Goal: Information Seeking & Learning: Find contact information

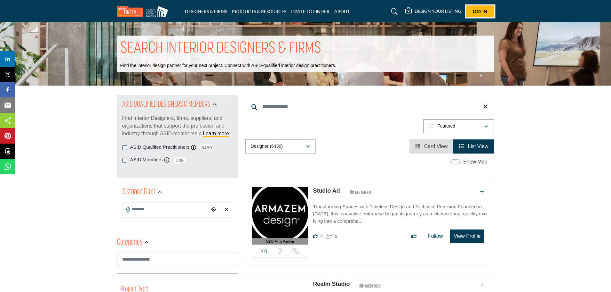
click at [471, 14] on button "Log In" at bounding box center [480, 11] width 28 height 12
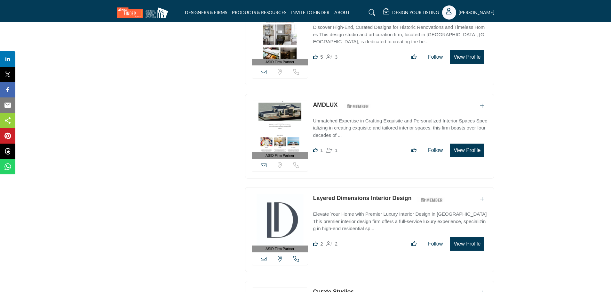
scroll to position [704, 0]
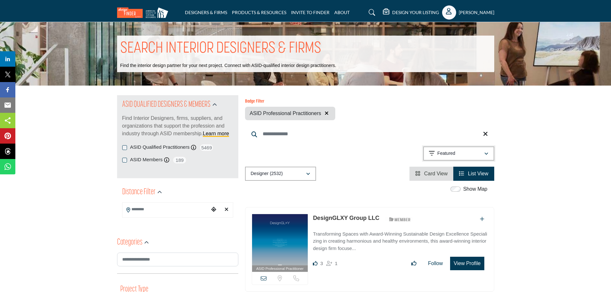
click at [461, 153] on div "Featured" at bounding box center [456, 153] width 55 height 8
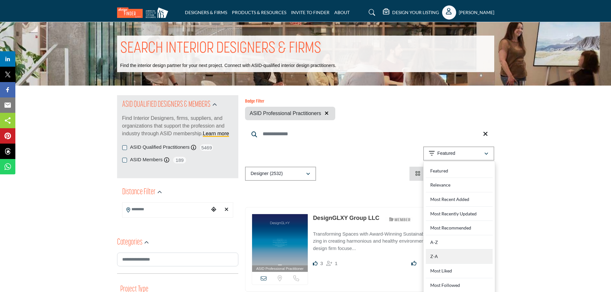
click at [446, 257] on div "Z-A" at bounding box center [459, 256] width 67 height 14
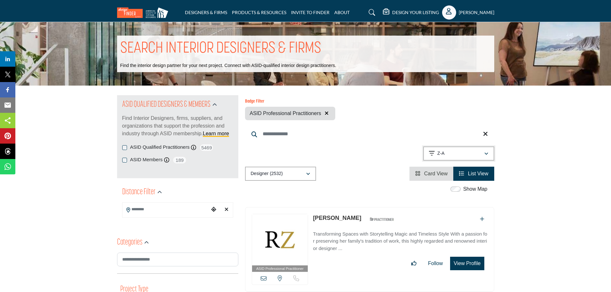
click at [451, 155] on div "Z-A" at bounding box center [456, 153] width 55 height 8
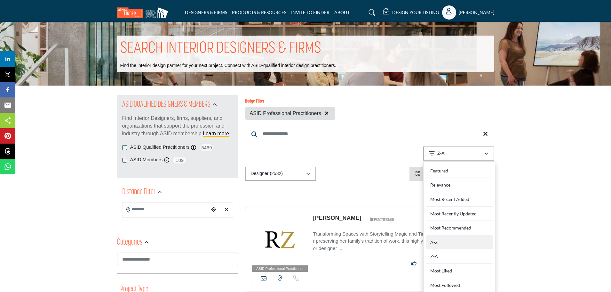
click at [443, 243] on div "A-Z" at bounding box center [459, 242] width 67 height 14
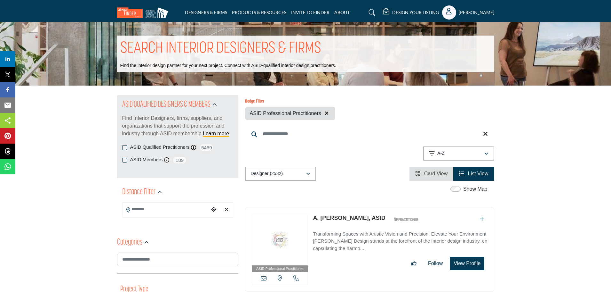
scroll to position [64, 0]
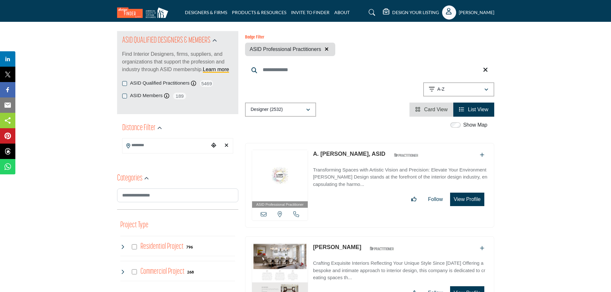
click at [355, 153] on link "A. Maris Bernard, ASID" at bounding box center [349, 153] width 72 height 6
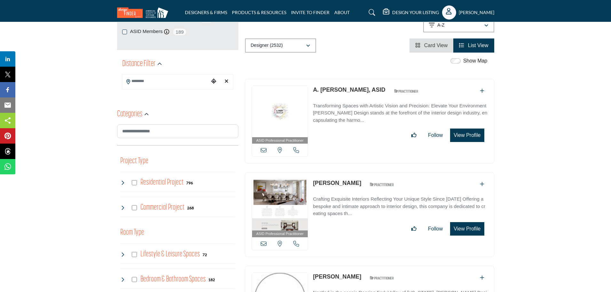
click at [343, 182] on link "Aaron Taber" at bounding box center [337, 183] width 48 height 6
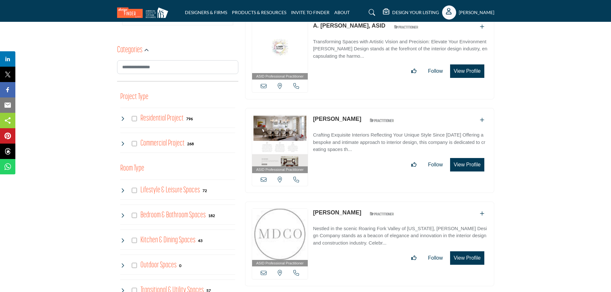
click at [332, 212] on link "Abbe Murray" at bounding box center [337, 212] width 48 height 6
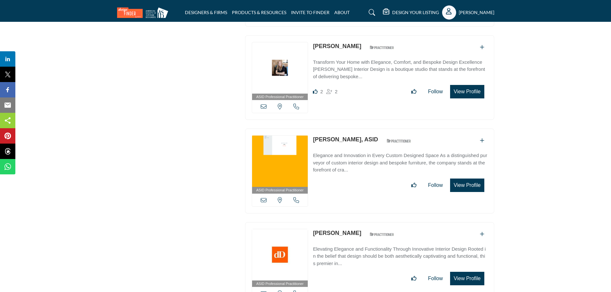
scroll to position [1792, 0]
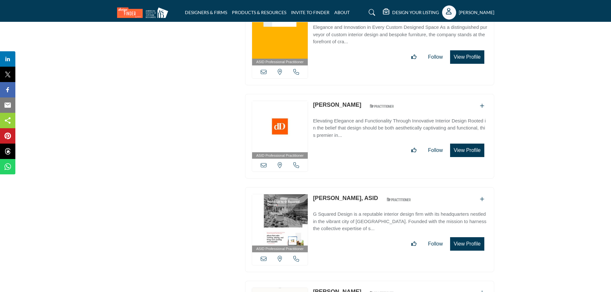
copy link "Aileen Gieck,"
copy link "Aileen Gieck"
drag, startPoint x: 312, startPoint y: 190, endPoint x: 346, endPoint y: 196, distance: 34.5
click at [346, 196] on div "ASID Professional Practitioner ASID Professional Practitioners have successfull…" at bounding box center [369, 229] width 249 height 85
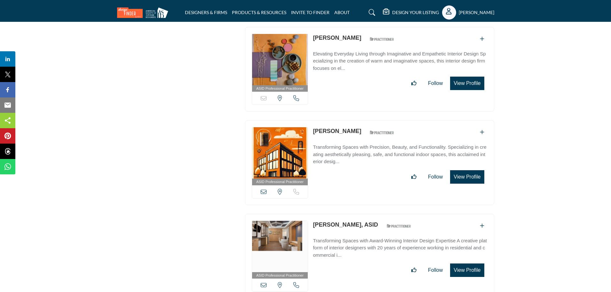
scroll to position [0, 0]
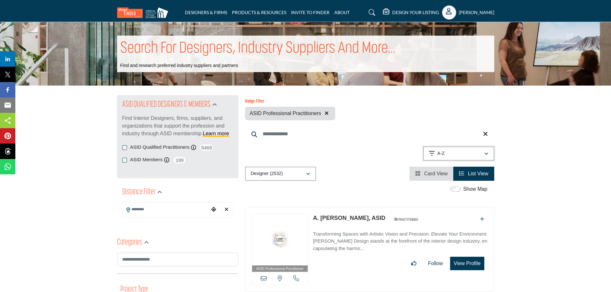
click at [486, 149] on button "A-Z" at bounding box center [458, 153] width 71 height 14
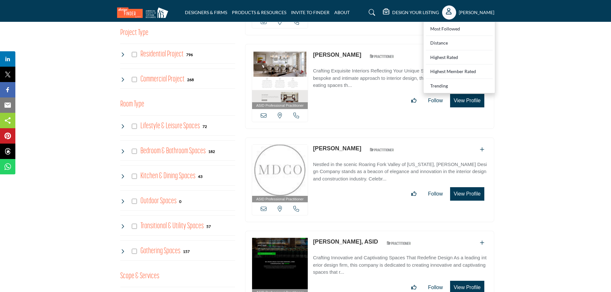
scroll to position [192, 0]
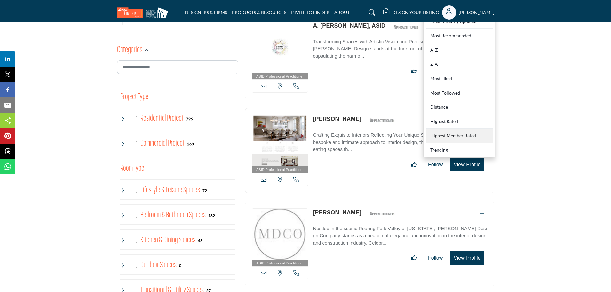
click at [449, 137] on Rated "Highest Member Rated" at bounding box center [459, 135] width 67 height 14
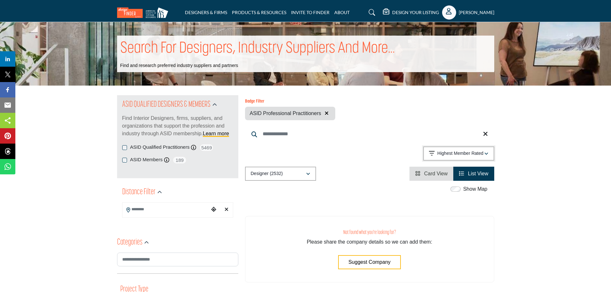
click at [479, 154] on p "Highest Member Rated" at bounding box center [460, 153] width 46 height 6
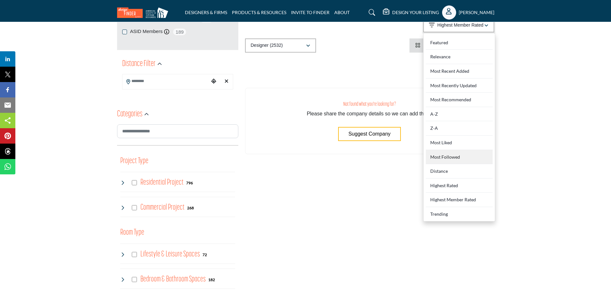
scroll to position [192, 0]
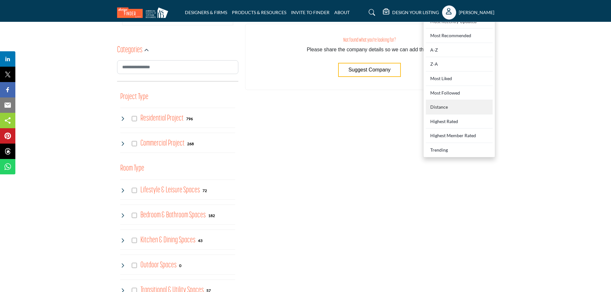
click at [439, 108] on div "Distance" at bounding box center [459, 107] width 67 height 14
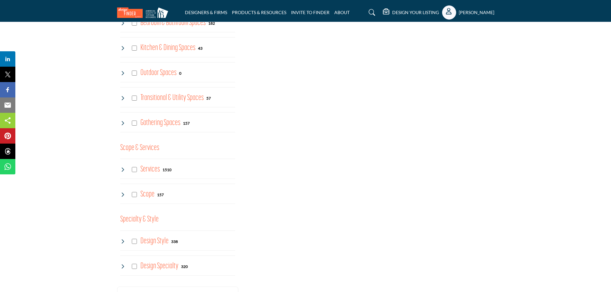
scroll to position [64, 0]
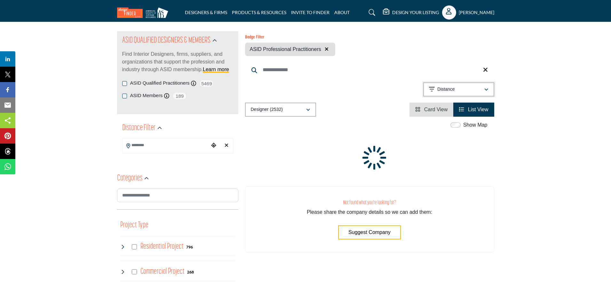
click at [490, 89] on button "Distance" at bounding box center [458, 89] width 71 height 14
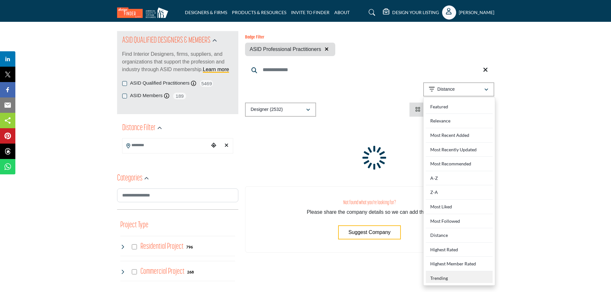
click at [440, 280] on div "Trending" at bounding box center [459, 277] width 67 height 12
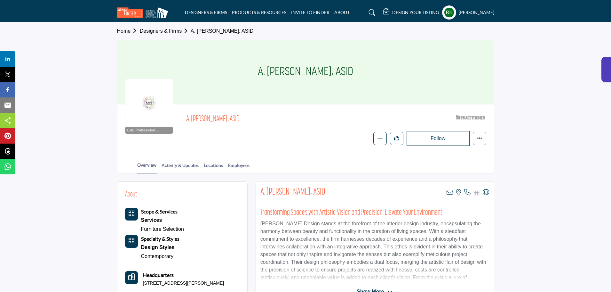
copy span "A. Maris Bernard"
drag, startPoint x: 186, startPoint y: 122, endPoint x: 220, endPoint y: 121, distance: 34.6
click at [222, 120] on div "ASID Professional Practitioner ASID Professional Practitioners have successfull…" at bounding box center [305, 129] width 361 height 34
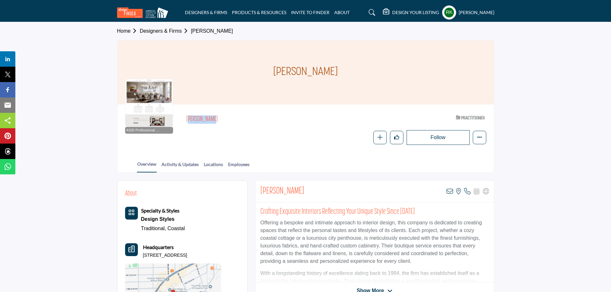
copy h2 "Aaron Taber"
drag, startPoint x: 184, startPoint y: 116, endPoint x: 216, endPoint y: 115, distance: 32.3
click at [216, 115] on div "ASID Professional Practitioner ASID Professional Practitioners have successfull…" at bounding box center [305, 128] width 361 height 33
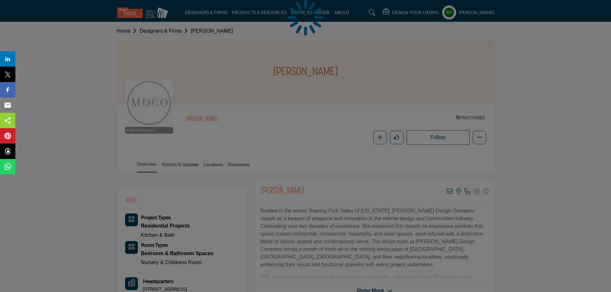
drag, startPoint x: 228, startPoint y: 129, endPoint x: 232, endPoint y: 129, distance: 4.2
click at [232, 129] on div at bounding box center [305, 146] width 611 height 292
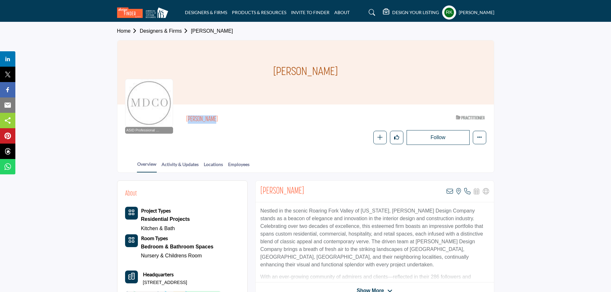
copy h2 "[PERSON_NAME]"
drag, startPoint x: 179, startPoint y: 119, endPoint x: 237, endPoint y: 123, distance: 58.1
click at [237, 123] on div "ASID Professional Practitioner ASID Professional Practitioners have successfull…" at bounding box center [305, 128] width 361 height 33
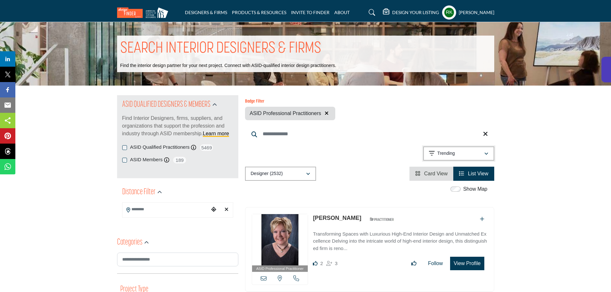
click at [477, 154] on div "Trending" at bounding box center [456, 153] width 55 height 8
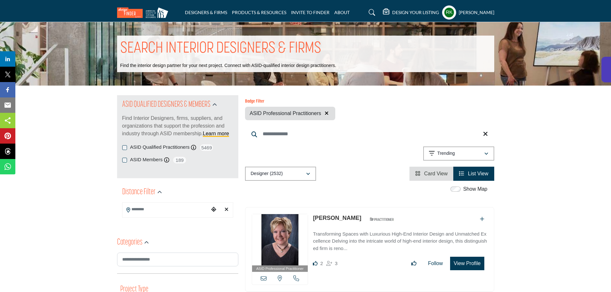
scroll to position [128, 0]
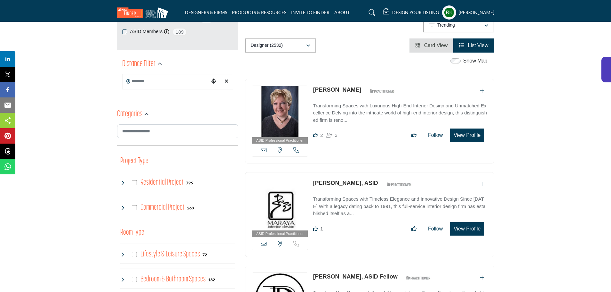
copy div "[PERSON_NAME]"
drag, startPoint x: 311, startPoint y: 92, endPoint x: 349, endPoint y: 92, distance: 38.1
click at [349, 92] on div "ASID Professional Practitioner ASID Professional Practitioners have successfull…" at bounding box center [369, 121] width 249 height 85
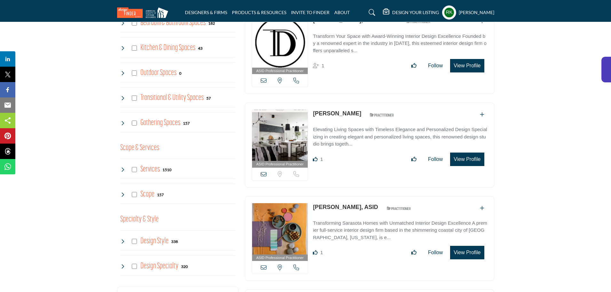
copy link "[PERSON_NAME]"
drag, startPoint x: 312, startPoint y: 113, endPoint x: 361, endPoint y: 116, distance: 49.0
click at [361, 116] on div "ASID Professional Practitioner ASID Professional Practitioners have successfull…" at bounding box center [369, 144] width 249 height 85
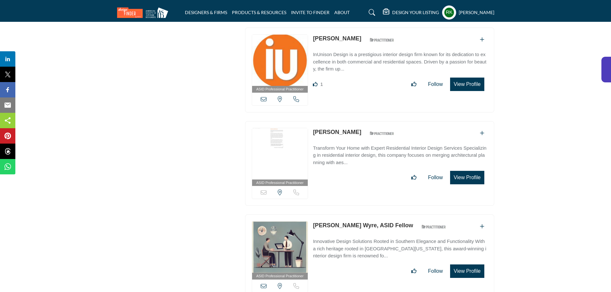
scroll to position [1024, 0]
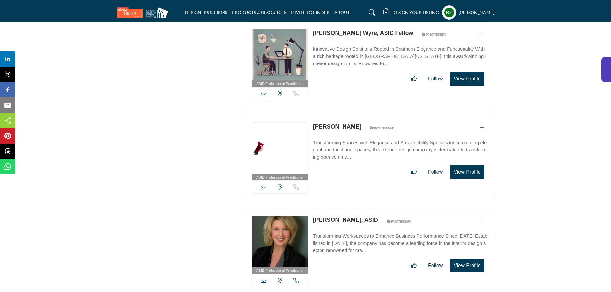
copy link "Sarah Kinnamon"
drag, startPoint x: 312, startPoint y: 123, endPoint x: 361, endPoint y: 123, distance: 48.3
click at [361, 123] on div "ASID Professional Practitioner ASID Professional Practitioners have successfull…" at bounding box center [369, 158] width 249 height 85
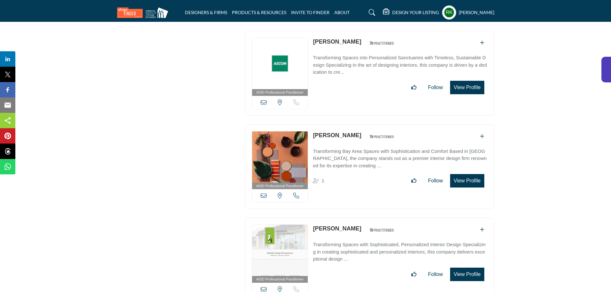
scroll to position [10686, 0]
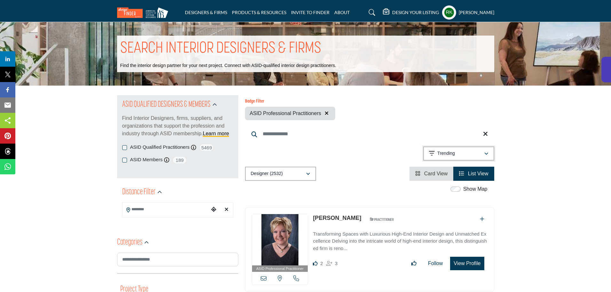
click at [482, 156] on div "Trending" at bounding box center [456, 153] width 55 height 8
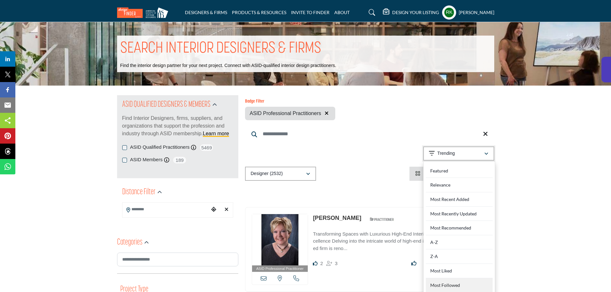
scroll to position [192, 0]
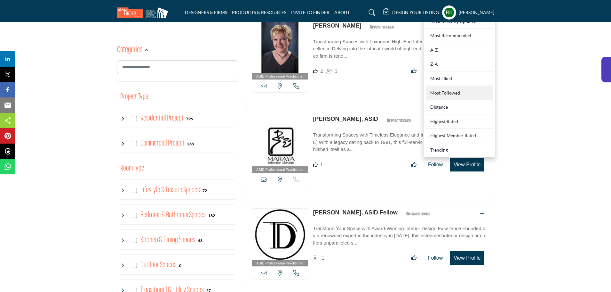
click at [447, 91] on Followed "Most Followed" at bounding box center [459, 93] width 67 height 14
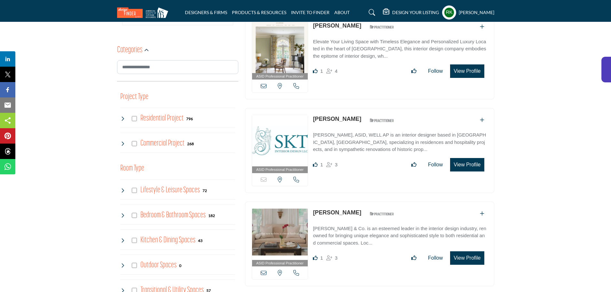
scroll to position [128, 0]
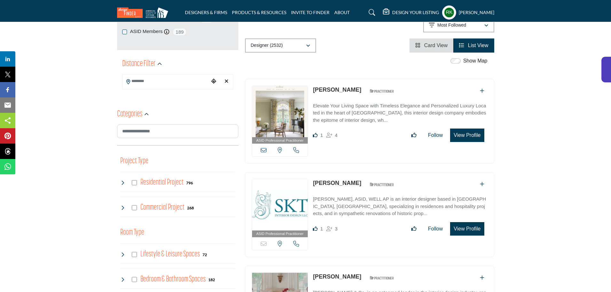
drag, startPoint x: 311, startPoint y: 91, endPoint x: 348, endPoint y: 96, distance: 37.1
click at [348, 96] on div "ASID Professional Practitioner ASID Professional Practitioners have successfull…" at bounding box center [369, 121] width 249 height 85
copy link "Jan Showers"
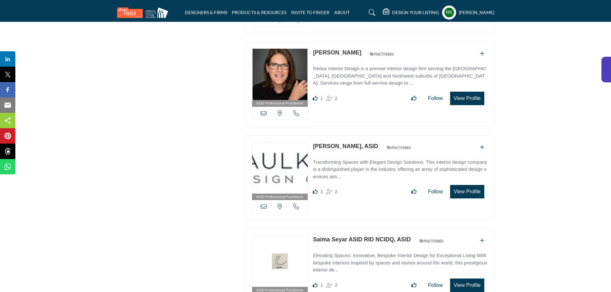
scroll to position [3136, 0]
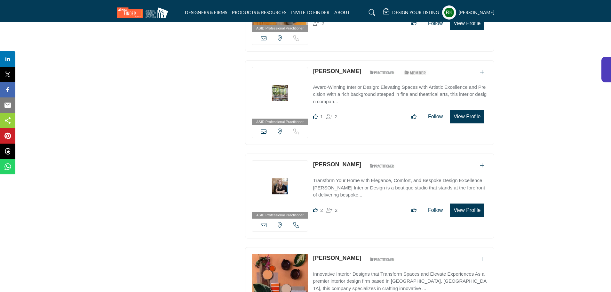
drag, startPoint x: 309, startPoint y: 238, endPoint x: 327, endPoint y: 249, distance: 20.8
click at [327, 249] on div "ASID Professional Practitioner ASID Professional Practitioners have successfull…" at bounding box center [369, 289] width 249 height 85
click at [336, 247] on div "ASID Professional Practitioner ASID Professional Practitioners have successfull…" at bounding box center [369, 289] width 249 height 85
drag, startPoint x: 315, startPoint y: 241, endPoint x: 362, endPoint y: 254, distance: 49.1
click at [362, 254] on div "ASID Professional Practitioner ASID Professional Practitioners have successfull…" at bounding box center [369, 289] width 249 height 85
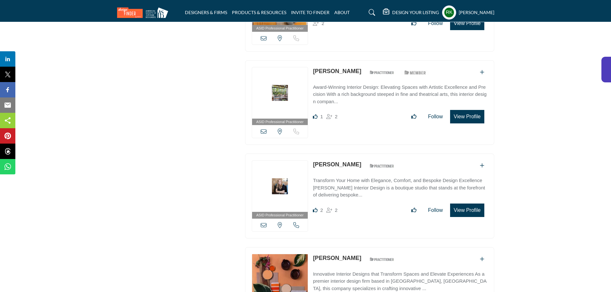
copy div "Catherine Dolen"
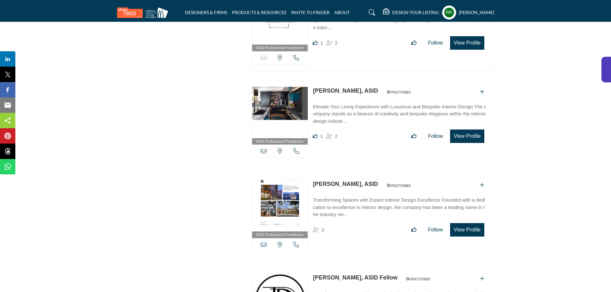
scroll to position [5120, 0]
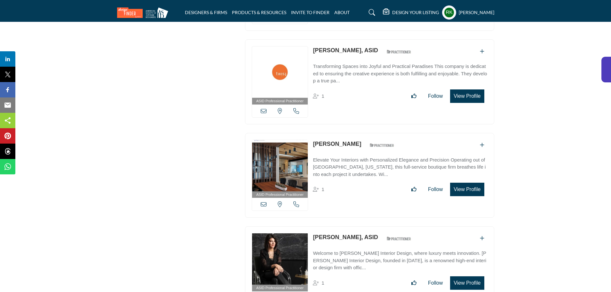
click at [350, 226] on div "ASID Professional Practitioner ASID Professional Practitioners have successfull…" at bounding box center [369, 268] width 249 height 85
copy link "Donna Mondi"
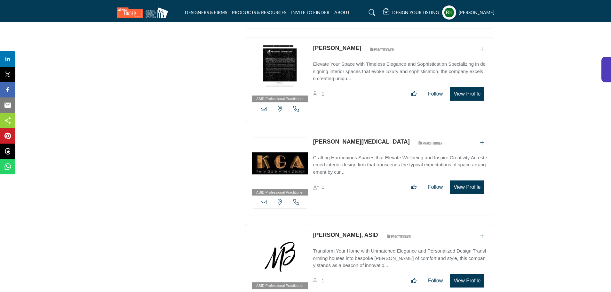
scroll to position [7936, 0]
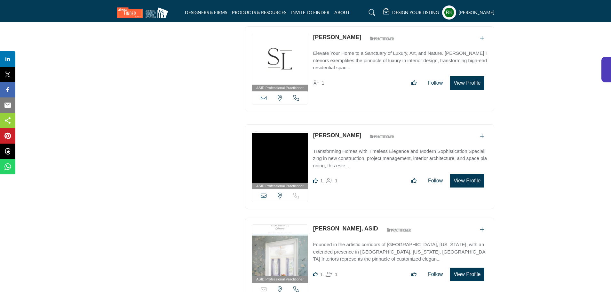
copy div "Sorry, but this listing is on a subscription plan which does not allow users to…"
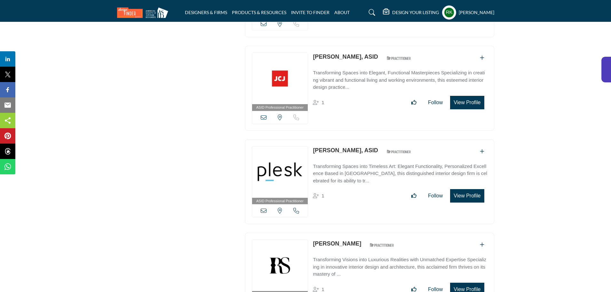
scroll to position [9918, 0]
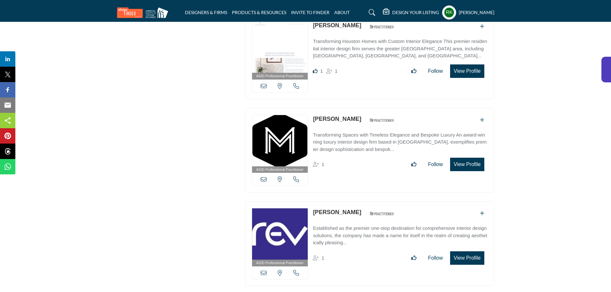
scroll to position [11326, 0]
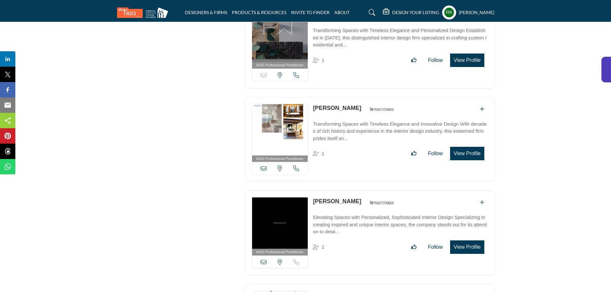
drag, startPoint x: 349, startPoint y: 169, endPoint x: 332, endPoint y: 151, distance: 25.3
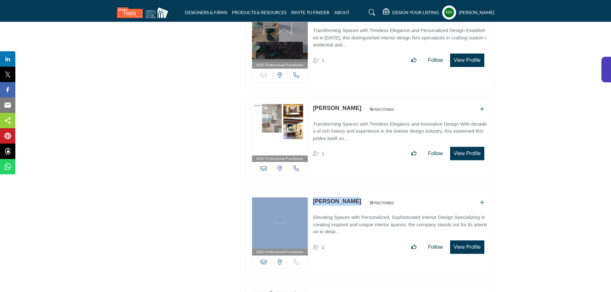
drag, startPoint x: 309, startPoint y: 159, endPoint x: 362, endPoint y: 169, distance: 54.1
click at [362, 190] on div "ASID Professional Practitioner ASID Professional Practitioners have successfull…" at bounding box center [369, 232] width 249 height 85
copy div "View email address of this listing View the location of this listing Sorry, but…"
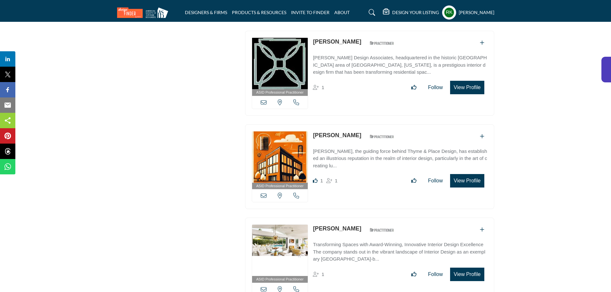
scroll to position [10174, 0]
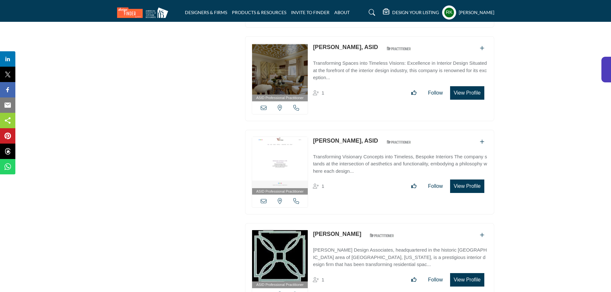
copy link "Veronica Volani-Inza"
drag, startPoint x: 313, startPoint y: 106, endPoint x: 368, endPoint y: 107, distance: 55.1
click at [368, 130] on div "ASID Professional Practitioner ASID Professional Practitioners have successfull…" at bounding box center [369, 172] width 249 height 85
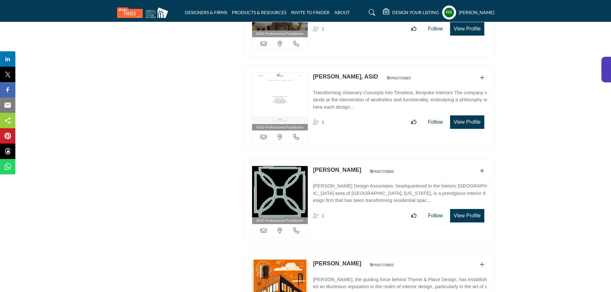
copy div "Sharon Sherman"
drag, startPoint x: 311, startPoint y: 227, endPoint x: 362, endPoint y: 228, distance: 50.9
click at [362, 252] on div "ASID Professional Practitioner ASID Professional Practitioners have successfull…" at bounding box center [369, 294] width 249 height 85
copy link "Kendall Hannon"
drag, startPoint x: 311, startPoint y: 133, endPoint x: 355, endPoint y: 139, distance: 44.8
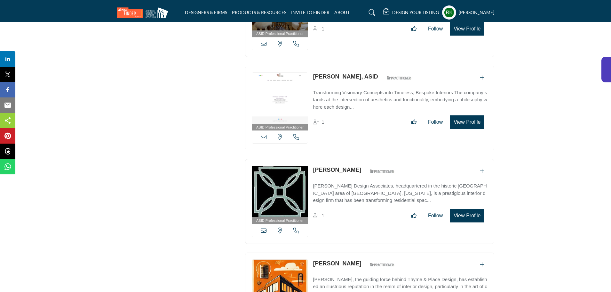
click at [355, 159] on div "ASID Professional Practitioner ASID Professional Practitioners have successfull…" at bounding box center [369, 201] width 249 height 85
copy div "View email address of this listing View the location of this listing Call Numbe…"
drag, startPoint x: 308, startPoint y: 39, endPoint x: 369, endPoint y: 40, distance: 60.5
click at [369, 66] on div "ASID Professional Practitioner ASID Professional Practitioners have successfull…" at bounding box center [369, 108] width 249 height 85
copy div "View email address of this listing View the location of this listing Call Numbe…"
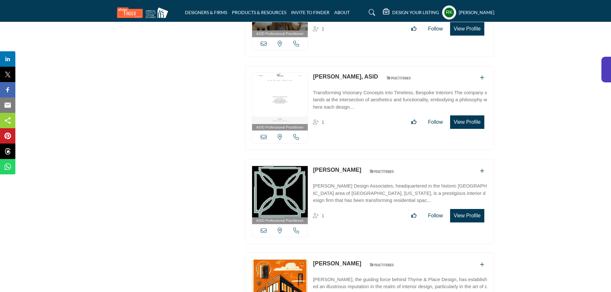
copy link "Kendall Hannon"
drag, startPoint x: 311, startPoint y: 131, endPoint x: 357, endPoint y: 132, distance: 46.4
click at [357, 159] on div "ASID Professional Practitioner ASID Professional Practitioners have successfull…" at bounding box center [369, 201] width 249 height 85
click at [341, 166] on link "Kendall Hannon" at bounding box center [337, 169] width 48 height 6
click at [334, 260] on link "Sharon Sherman" at bounding box center [337, 263] width 48 height 6
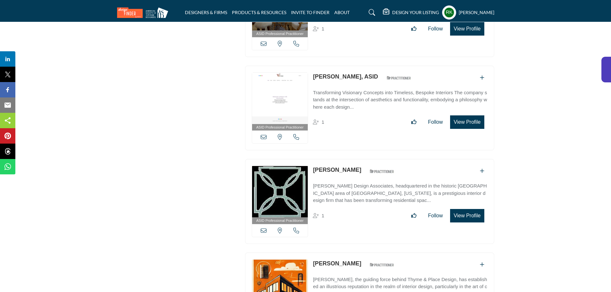
scroll to position [10302, 0]
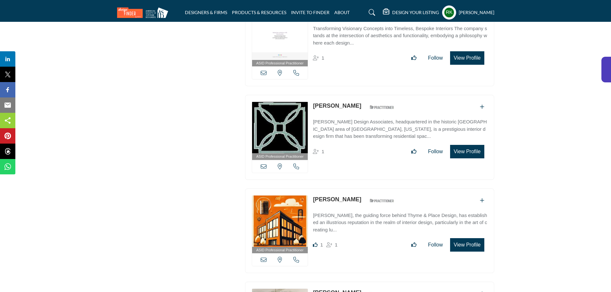
click at [328, 196] on link "Sharon Sherman" at bounding box center [337, 199] width 48 height 6
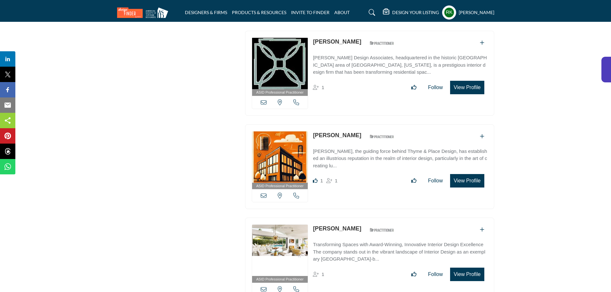
click at [332, 225] on link "Suzanne Furst" at bounding box center [337, 228] width 48 height 6
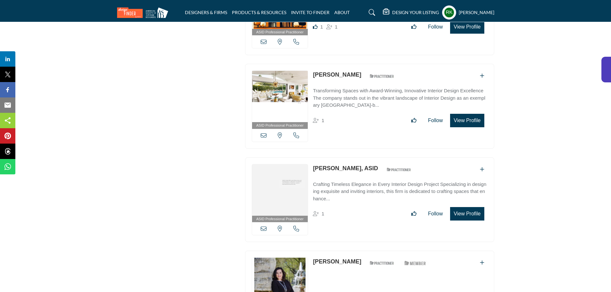
scroll to position [10533, 0]
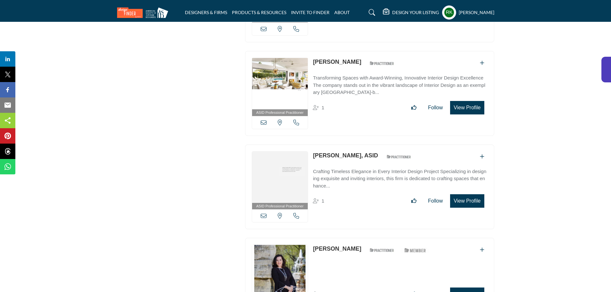
click at [322, 152] on link "Christopher Weir, ASID" at bounding box center [345, 155] width 65 height 6
click at [329, 245] on link "Gigi Lombrano" at bounding box center [337, 248] width 48 height 6
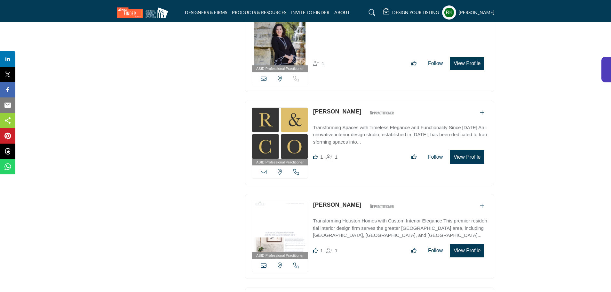
scroll to position [10776, 0]
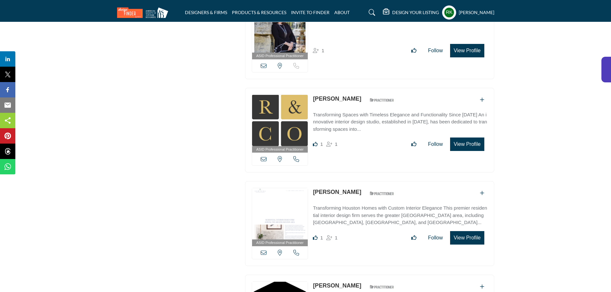
click at [337, 95] on link "Suzanne Barnes" at bounding box center [337, 98] width 48 height 6
click at [331, 188] on link "Tiffany Edwards" at bounding box center [337, 191] width 48 height 6
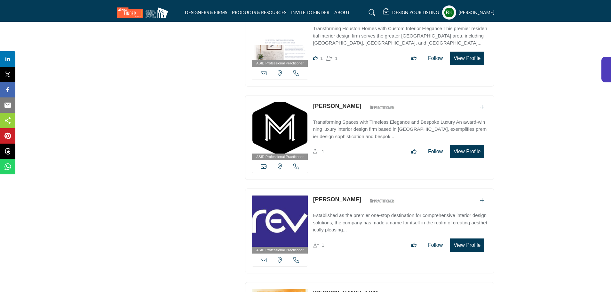
scroll to position [10968, 0]
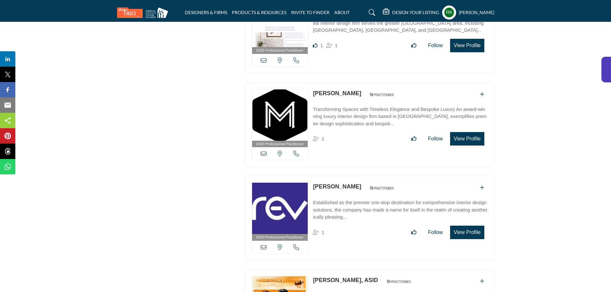
click at [333, 90] on link "Marshall Erb" at bounding box center [337, 93] width 48 height 6
click at [333, 183] on link "[PERSON_NAME]" at bounding box center [337, 186] width 48 height 6
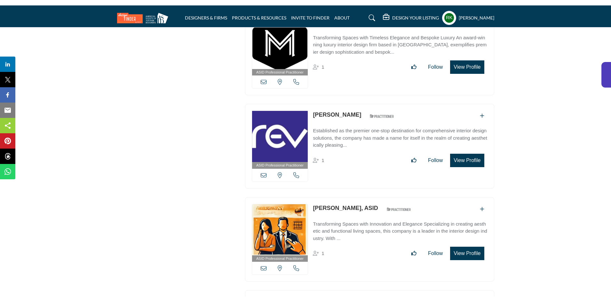
scroll to position [11057, 0]
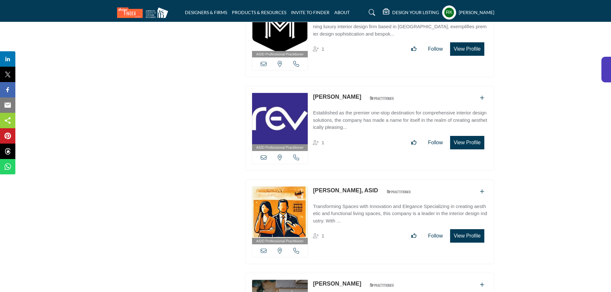
click at [332, 187] on link "Eva Puterbaugh, ASID" at bounding box center [345, 190] width 65 height 6
click at [327, 280] on link "[PERSON_NAME]" at bounding box center [337, 283] width 48 height 6
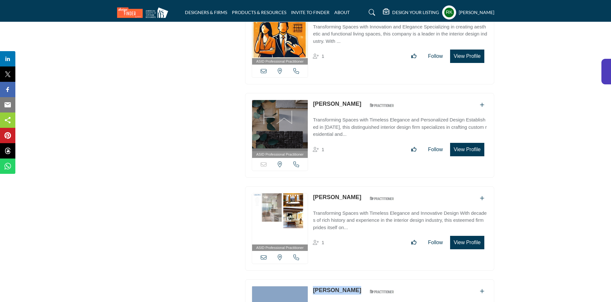
scroll to position [11249, 0]
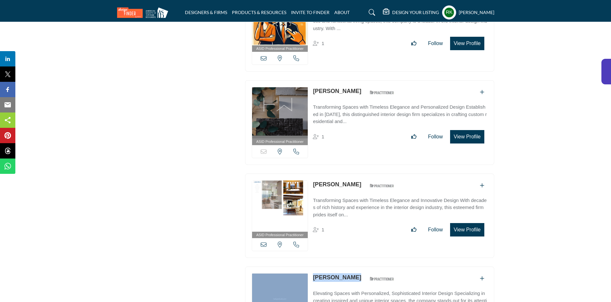
click at [345, 181] on link "[PERSON_NAME]" at bounding box center [337, 184] width 48 height 6
click at [328, 275] on link "Jessica Esquivel" at bounding box center [337, 278] width 48 height 6
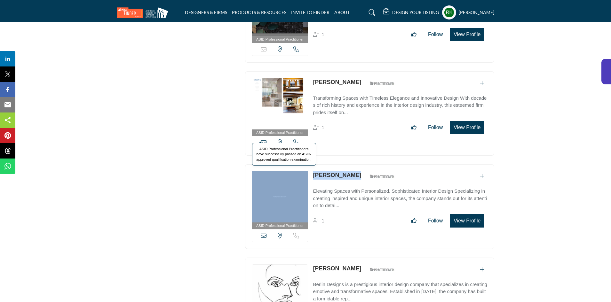
scroll to position [11365, 0]
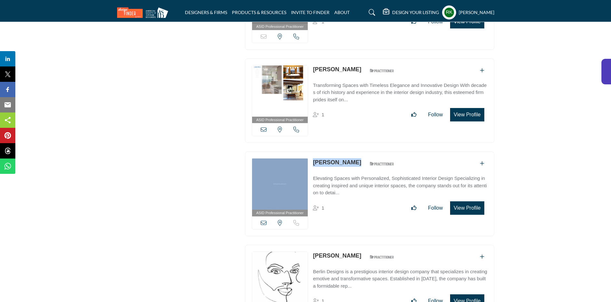
click at [328, 253] on link "Dalia Berlin" at bounding box center [337, 256] width 48 height 6
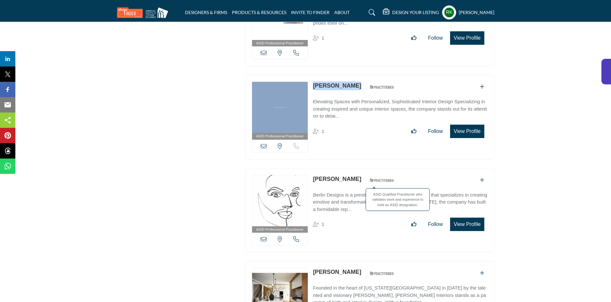
scroll to position [11454, 0]
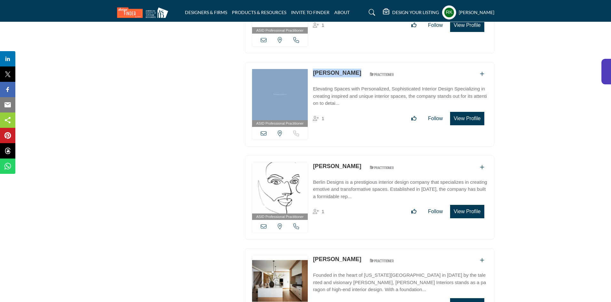
click at [326, 256] on link "Tami Wassong" at bounding box center [337, 259] width 48 height 6
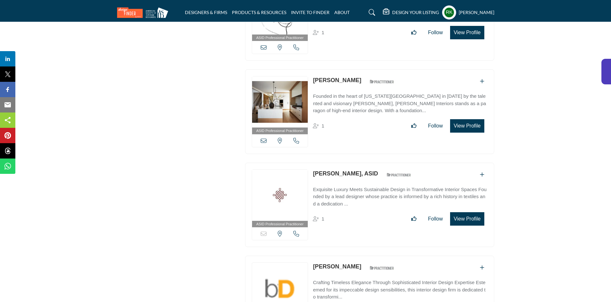
scroll to position [11646, 0]
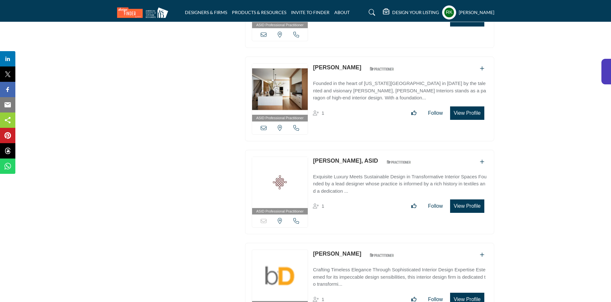
click at [341, 158] on link "Heather Wolf, ASID" at bounding box center [345, 161] width 65 height 6
click at [330, 251] on link "Anthony Waters" at bounding box center [337, 254] width 48 height 6
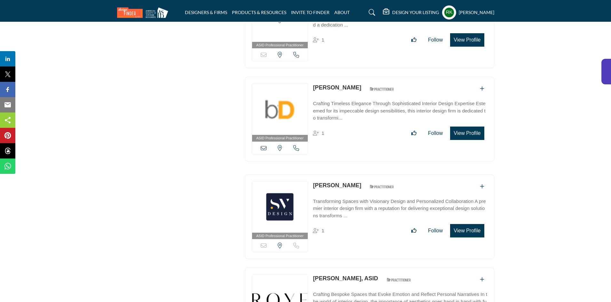
scroll to position [11838, 0]
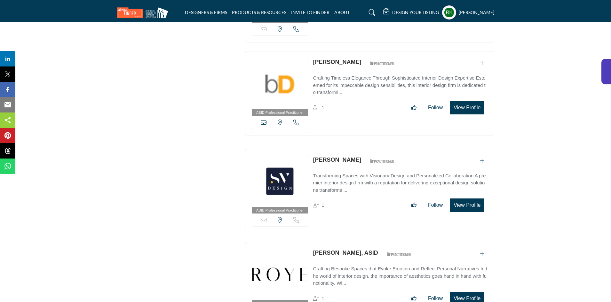
click at [330, 157] on link "Shannon Haley" at bounding box center [337, 160] width 48 height 6
click at [334, 250] on link "Yessenia Cardenas, ASID" at bounding box center [345, 253] width 65 height 6
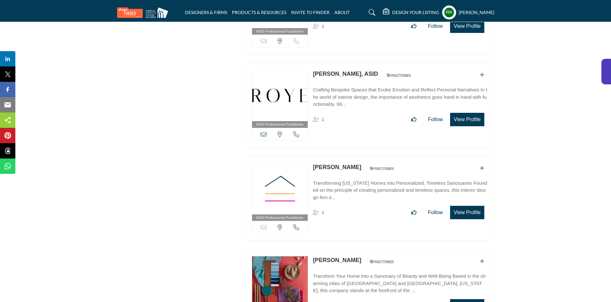
scroll to position [12030, 0]
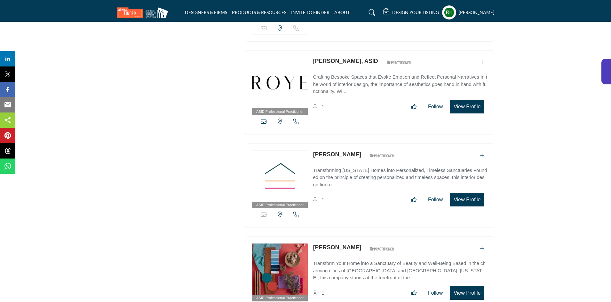
click at [340, 151] on link "Ramona Eldridge" at bounding box center [337, 154] width 48 height 6
click at [340, 237] on div "ASID Professional Practitioner ASID Professional Practitioners have successfull…" at bounding box center [369, 279] width 249 height 85
click at [334, 244] on link "Jeanette Chasworth" at bounding box center [337, 247] width 48 height 6
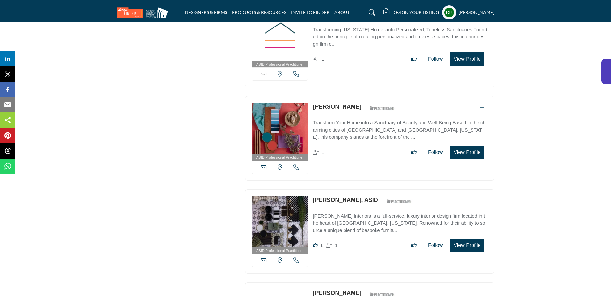
scroll to position [12184, 0]
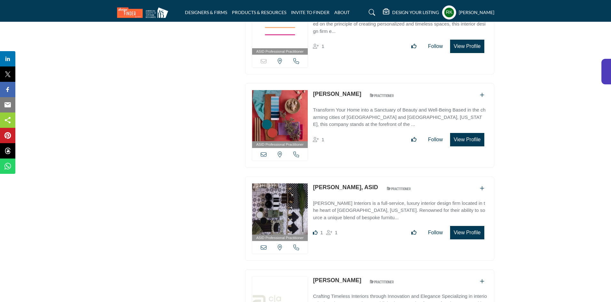
click at [334, 184] on link "Jennifer Loh, ASID" at bounding box center [345, 187] width 65 height 6
click at [337, 277] on link "Roselyn Schwichtenberg" at bounding box center [337, 280] width 48 height 6
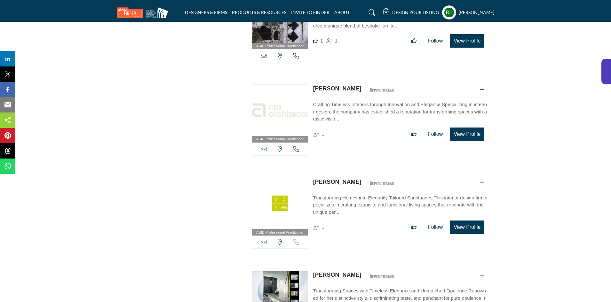
scroll to position [12389, 0]
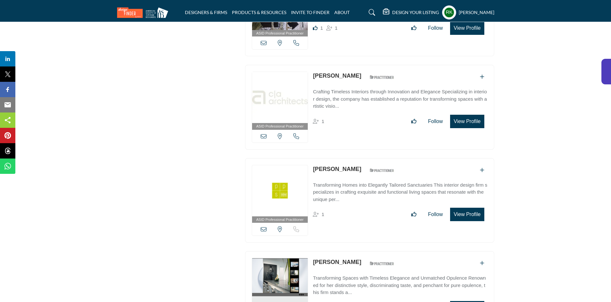
click at [321, 166] on link "Amanda Morris" at bounding box center [337, 169] width 48 height 6
click at [330, 259] on link "Alexandra Karram" at bounding box center [337, 262] width 48 height 6
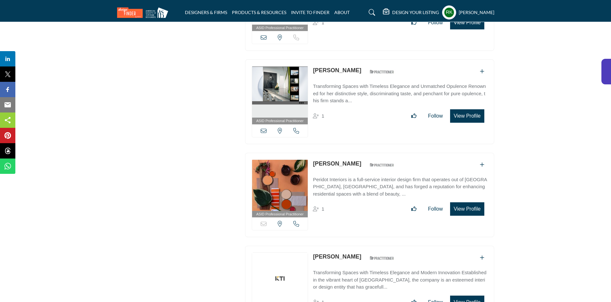
scroll to position [12594, 0]
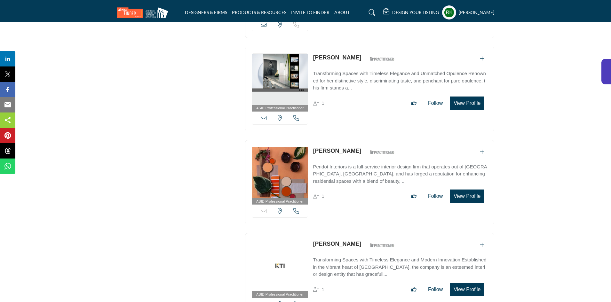
copy link "Chelsea Bennett"
drag, startPoint x: 311, startPoint y: 108, endPoint x: 359, endPoint y: 110, distance: 48.4
click at [359, 140] on div "ASID Professional Practitioner ASID Professional Practitioners have successfull…" at bounding box center [369, 182] width 249 height 85
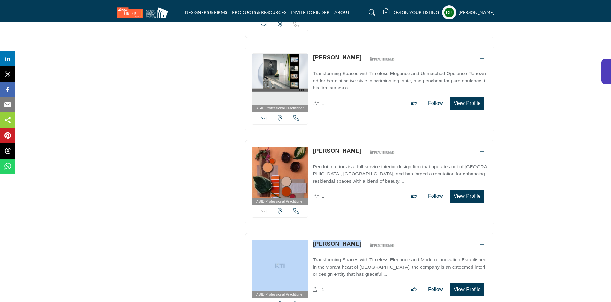
copy div "View email address of this listing View the location of this listing Call Numbe…"
drag, startPoint x: 309, startPoint y: 203, endPoint x: 392, endPoint y: 207, distance: 82.4
click at [392, 233] on div "ASID Professional Practitioner ASID Professional Practitioners have successfull…" at bounding box center [369, 275] width 249 height 85
click at [342, 148] on link "Chelsea Bennett" at bounding box center [337, 151] width 48 height 6
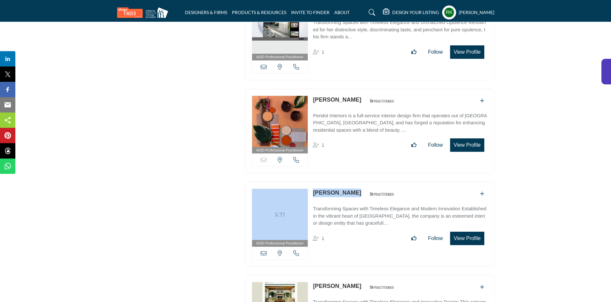
scroll to position [12658, 0]
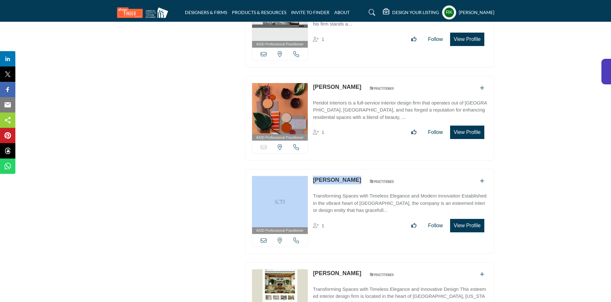
click at [333, 270] on link "Kathryne Dahlman" at bounding box center [337, 273] width 48 height 6
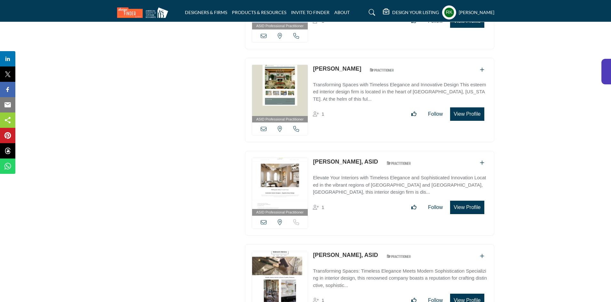
scroll to position [12875, 0]
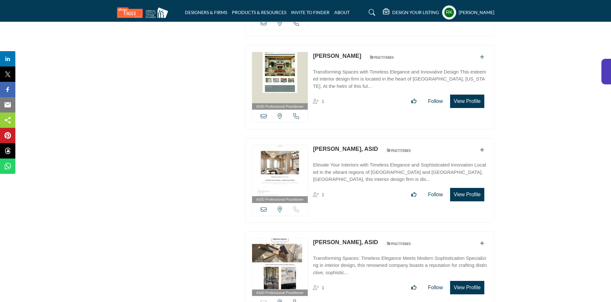
click at [320, 91] on div "ASID Professional Practitioner ASID Professional Practitioners have successfull…" at bounding box center [370, 90] width 256 height 91
click at [335, 146] on link "Angelica Henry, ASID" at bounding box center [345, 149] width 65 height 6
click at [328, 239] on link "Courtney Cuschieri, ASID" at bounding box center [345, 242] width 65 height 6
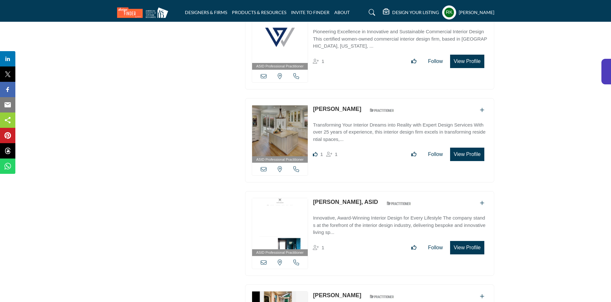
scroll to position [13208, 0]
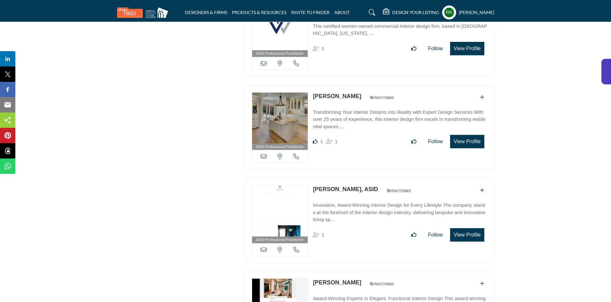
click at [324, 93] on link "Gail Diehl" at bounding box center [337, 96] width 48 height 6
click at [330, 186] on link "Yamini Hingorani, ASID" at bounding box center [345, 189] width 65 height 6
click at [322, 280] on link "Lilley Yee" at bounding box center [337, 283] width 48 height 6
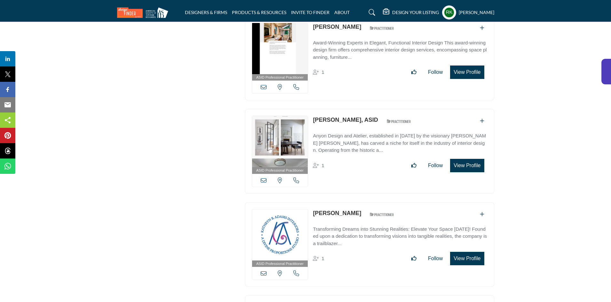
scroll to position [13477, 0]
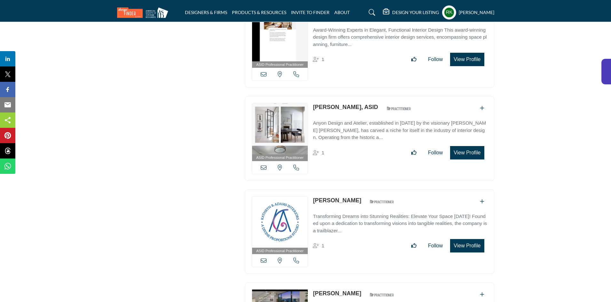
click at [331, 104] on link "Lindsay Brier, ASID" at bounding box center [345, 107] width 65 height 6
click at [328, 197] on link "Kathryn Adams" at bounding box center [337, 200] width 48 height 6
click at [330, 291] on link "Susan Gujral" at bounding box center [337, 294] width 48 height 6
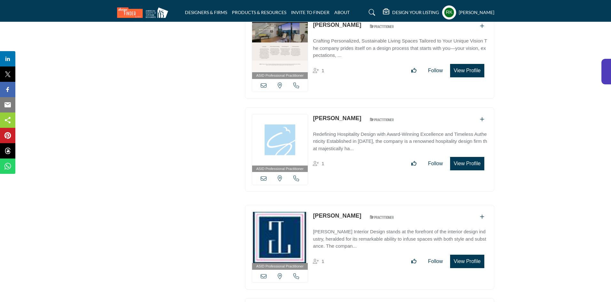
scroll to position [13758, 0]
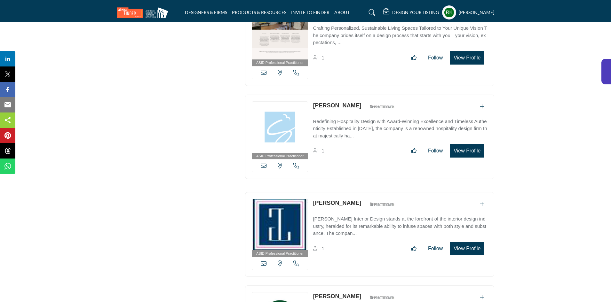
click at [323, 102] on link "Janel Dagon" at bounding box center [337, 105] width 48 height 6
click at [329, 200] on link "Lorna Gross" at bounding box center [337, 203] width 48 height 6
click at [333, 291] on link "[PERSON_NAME]" at bounding box center [337, 296] width 48 height 6
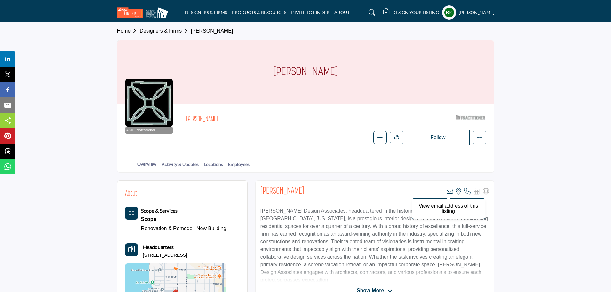
click at [450, 191] on icon at bounding box center [450, 191] width 6 height 6
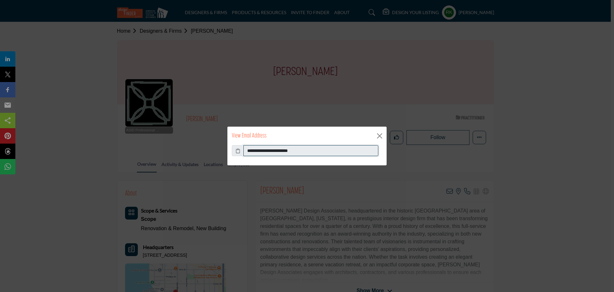
drag, startPoint x: 312, startPoint y: 149, endPoint x: 246, endPoint y: 152, distance: 65.7
click at [246, 152] on input "**********" at bounding box center [311, 150] width 135 height 11
click at [382, 134] on button "Close" at bounding box center [380, 136] width 10 height 10
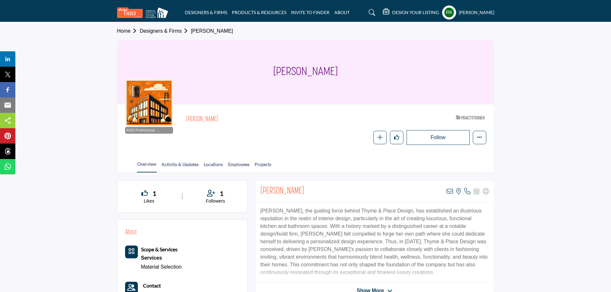
copy h1 "Sharon Sherman"
drag, startPoint x: 274, startPoint y: 70, endPoint x: 350, endPoint y: 78, distance: 76.2
click at [350, 78] on div "Sharon Sherman" at bounding box center [305, 72] width 377 height 64
click at [451, 191] on icon at bounding box center [450, 191] width 6 height 6
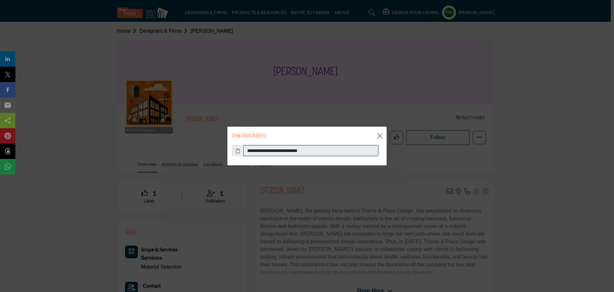
drag, startPoint x: 245, startPoint y: 149, endPoint x: 336, endPoint y: 148, distance: 90.9
click at [336, 148] on input "**********" at bounding box center [311, 150] width 135 height 11
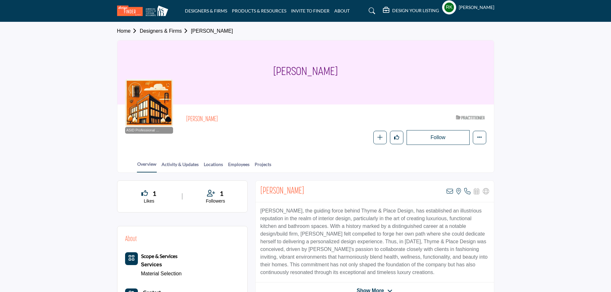
copy h1 "[PERSON_NAME]"
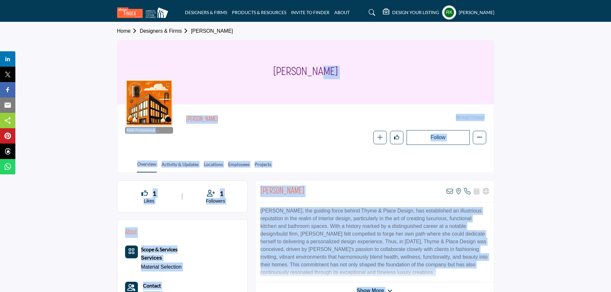
click at [339, 72] on div "[PERSON_NAME]" at bounding box center [305, 72] width 377 height 64
copy h1 "[PERSON_NAME]"
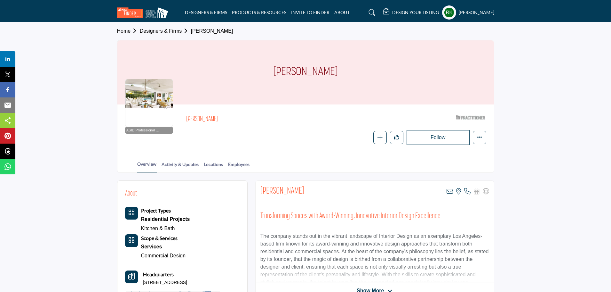
drag, startPoint x: 279, startPoint y: 71, endPoint x: 313, endPoint y: 71, distance: 34.6
click at [313, 71] on h1 "[PERSON_NAME]" at bounding box center [305, 72] width 65 height 64
copy h1 "[PERSON_NAME]"
click at [448, 190] on icon at bounding box center [450, 191] width 6 height 6
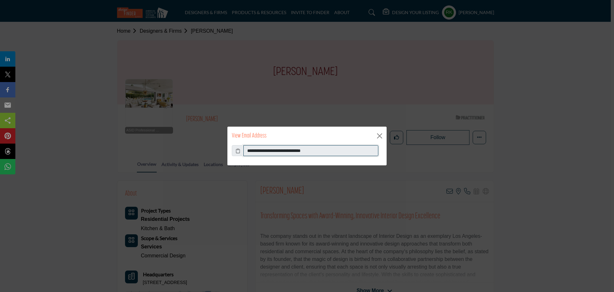
drag, startPoint x: 244, startPoint y: 151, endPoint x: 324, endPoint y: 160, distance: 80.5
click at [324, 160] on div "**********" at bounding box center [307, 155] width 159 height 20
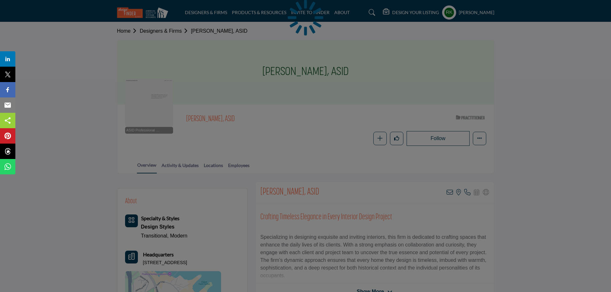
drag, startPoint x: 187, startPoint y: 118, endPoint x: 220, endPoint y: 122, distance: 32.8
click at [220, 122] on body "DESIGNERS & FIRMS PRODUCTS & RESOURCES INVITE TO FINDER ABOUT" at bounding box center [305, 292] width 611 height 584
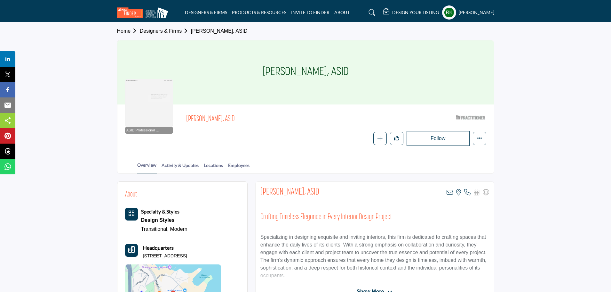
copy span "[PERSON_NAME]"
drag, startPoint x: 188, startPoint y: 119, endPoint x: 222, endPoint y: 121, distance: 35.0
click at [222, 121] on span "[PERSON_NAME], ASID" at bounding box center [258, 119] width 144 height 11
click at [447, 191] on icon at bounding box center [450, 192] width 6 height 6
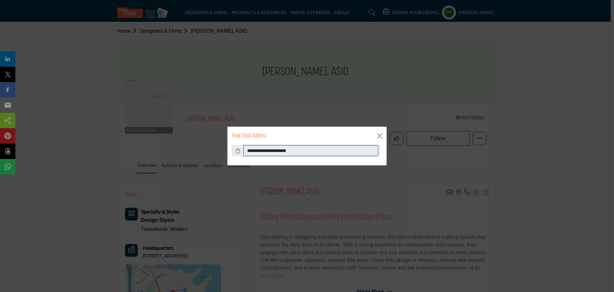
drag, startPoint x: 314, startPoint y: 153, endPoint x: 235, endPoint y: 145, distance: 79.5
click at [235, 145] on div "**********" at bounding box center [307, 150] width 150 height 11
click at [235, 145] on span at bounding box center [238, 150] width 12 height 11
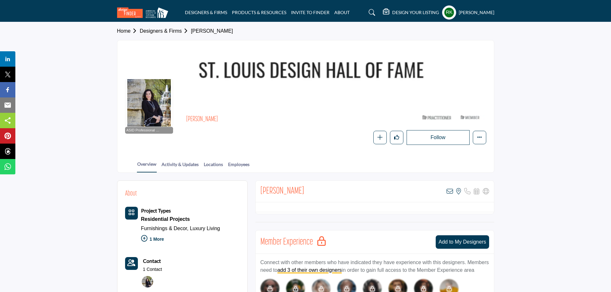
copy h2 "[PERSON_NAME]"
drag, startPoint x: 183, startPoint y: 117, endPoint x: 225, endPoint y: 117, distance: 41.9
click at [225, 117] on div "ASID Professional Practitioner ASID Professional Practitioners have successfull…" at bounding box center [305, 128] width 361 height 33
click at [448, 189] on icon at bounding box center [450, 191] width 6 height 6
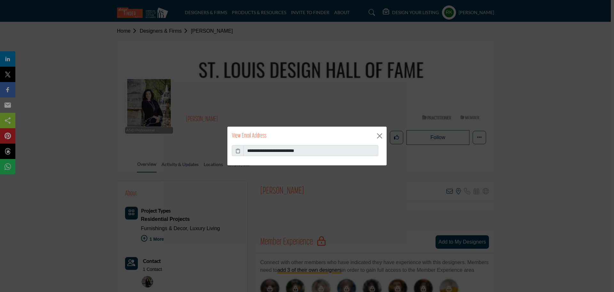
drag, startPoint x: 317, startPoint y: 156, endPoint x: 248, endPoint y: 158, distance: 68.8
click at [248, 158] on div "**********" at bounding box center [307, 155] width 159 height 20
click at [383, 136] on button "Close" at bounding box center [380, 136] width 10 height 10
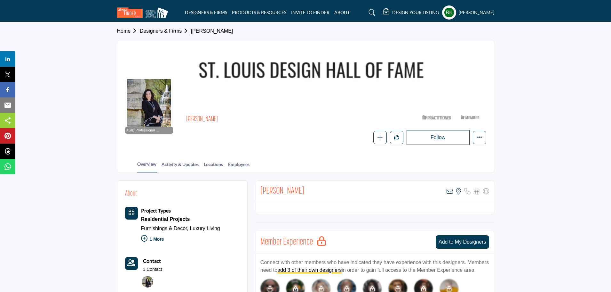
drag, startPoint x: 196, startPoint y: 67, endPoint x: 407, endPoint y: 67, distance: 211.2
click at [407, 67] on div at bounding box center [305, 72] width 377 height 64
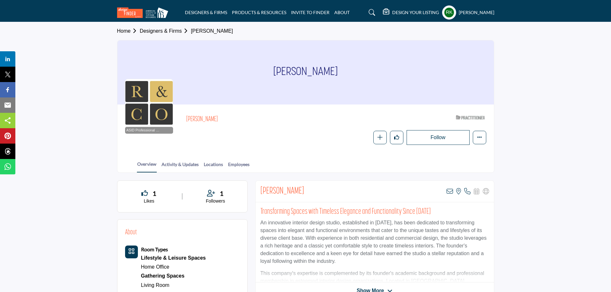
drag, startPoint x: 182, startPoint y: 118, endPoint x: 223, endPoint y: 121, distance: 41.1
click at [223, 121] on div "ASID Professional Practitioner ASID Professional Practitioners have successfull…" at bounding box center [305, 128] width 361 height 33
copy h2 "[PERSON_NAME]"
click at [449, 190] on icon at bounding box center [450, 191] width 6 height 6
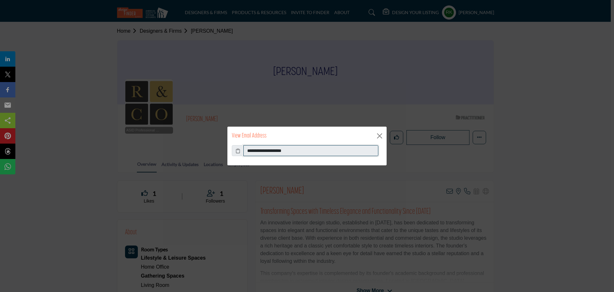
drag, startPoint x: 244, startPoint y: 147, endPoint x: 303, endPoint y: 147, distance: 58.6
click at [303, 147] on input "**********" at bounding box center [311, 150] width 135 height 11
click at [92, 146] on div "**********" at bounding box center [307, 146] width 614 height 292
click at [379, 135] on button "Close" at bounding box center [380, 136] width 10 height 10
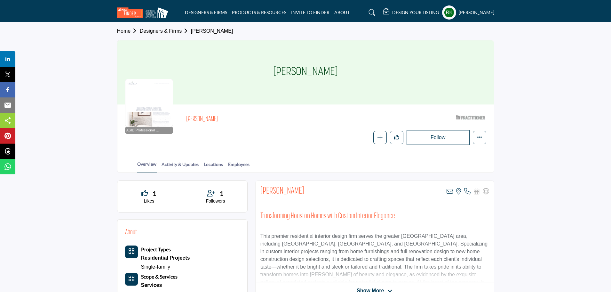
copy h1 "[PERSON_NAME]"
drag, startPoint x: 274, startPoint y: 68, endPoint x: 371, endPoint y: 66, distance: 97.3
click at [371, 66] on div "Tiffany Edwards" at bounding box center [305, 72] width 377 height 64
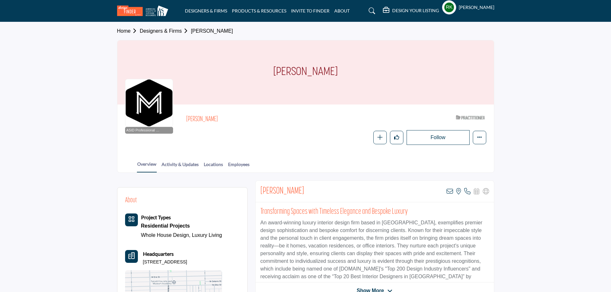
drag, startPoint x: 277, startPoint y: 75, endPoint x: 367, endPoint y: 74, distance: 90.2
click at [367, 74] on div "[PERSON_NAME]" at bounding box center [305, 72] width 377 height 64
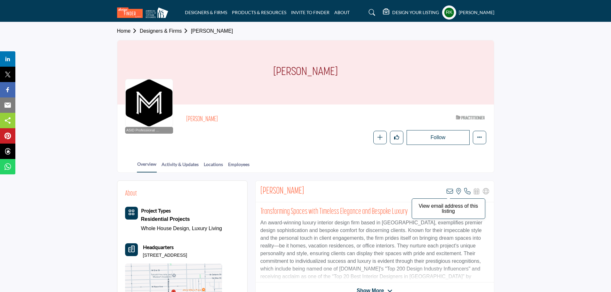
click at [450, 189] on icon at bounding box center [450, 191] width 6 height 6
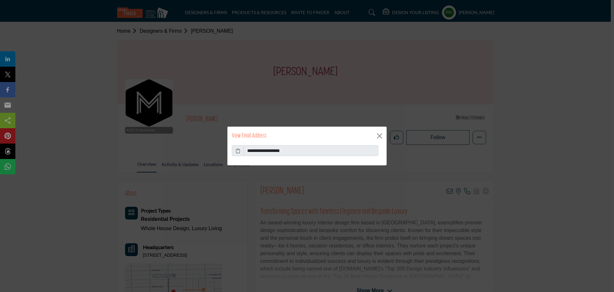
drag, startPoint x: 242, startPoint y: 153, endPoint x: 301, endPoint y: 154, distance: 59.2
click at [301, 154] on div "**********" at bounding box center [307, 150] width 150 height 11
drag, startPoint x: 245, startPoint y: 150, endPoint x: 316, endPoint y: 150, distance: 70.1
click at [316, 150] on input "**********" at bounding box center [311, 150] width 135 height 11
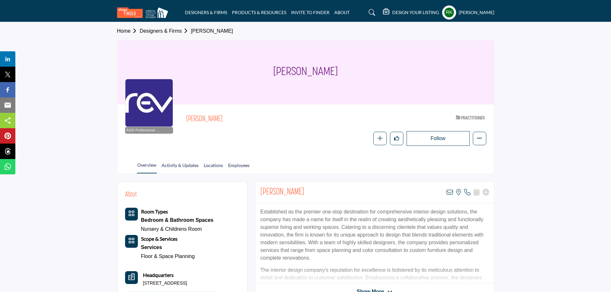
drag, startPoint x: 272, startPoint y: 68, endPoint x: 364, endPoint y: 68, distance: 92.2
click at [364, 68] on div "[PERSON_NAME]" at bounding box center [305, 72] width 377 height 64
copy h1 "[PERSON_NAME]"
click at [449, 192] on icon at bounding box center [450, 192] width 6 height 6
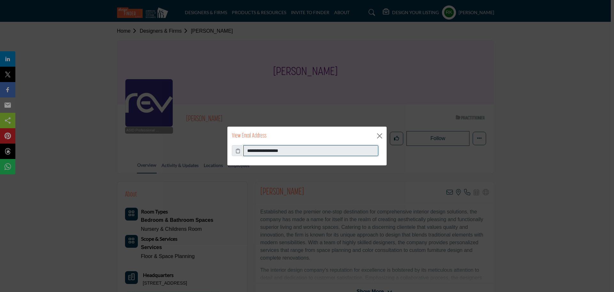
drag, startPoint x: 246, startPoint y: 152, endPoint x: 324, endPoint y: 160, distance: 78.8
click at [324, 160] on div "**********" at bounding box center [307, 155] width 159 height 20
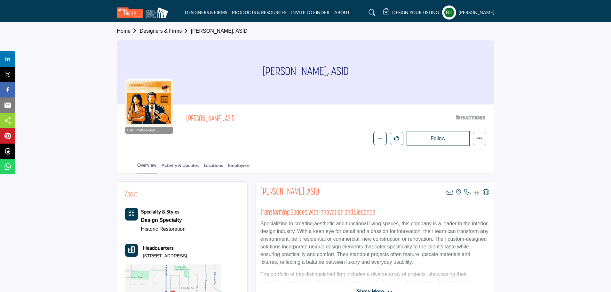
copy h1 "[PERSON_NAME]"
drag, startPoint x: 261, startPoint y: 75, endPoint x: 325, endPoint y: 75, distance: 64.3
click at [325, 75] on div "Eva Puterbaugh, ASID" at bounding box center [305, 72] width 377 height 64
click at [487, 194] on icon at bounding box center [486, 192] width 6 height 6
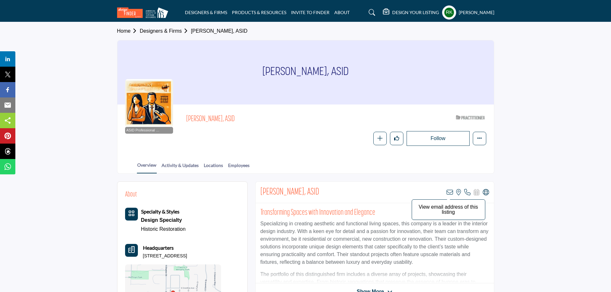
click at [447, 191] on icon at bounding box center [450, 192] width 6 height 6
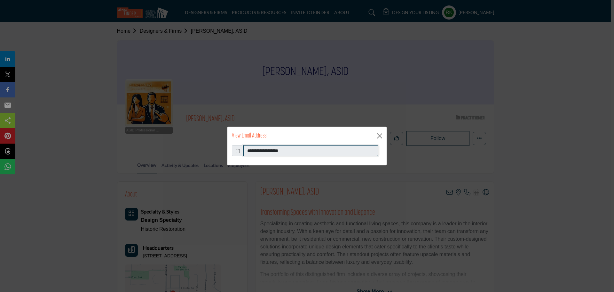
drag, startPoint x: 244, startPoint y: 150, endPoint x: 294, endPoint y: 150, distance: 49.9
click at [294, 150] on input "**********" at bounding box center [311, 150] width 135 height 11
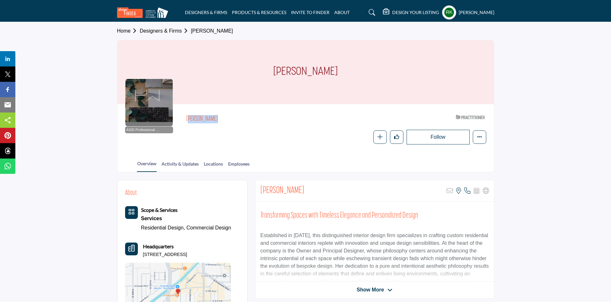
copy h2 "[PERSON_NAME]"
drag, startPoint x: 185, startPoint y: 122, endPoint x: 240, endPoint y: 127, distance: 56.0
click at [240, 127] on div "ASID Professional Practitioner ASID Professional Practitioners have successfull…" at bounding box center [305, 128] width 361 height 33
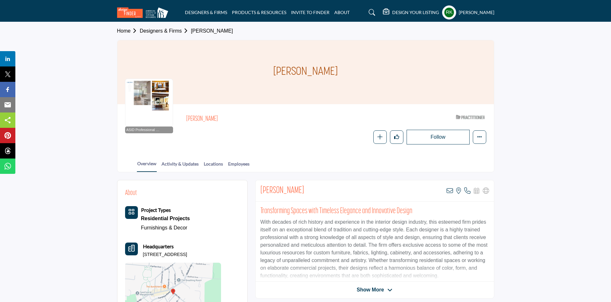
copy h2 "[PERSON_NAME]"
drag, startPoint x: 182, startPoint y: 121, endPoint x: 222, endPoint y: 118, distance: 40.5
click at [222, 118] on div "ASID Professional Practitioner ASID Professional Practitioners have successfull…" at bounding box center [305, 128] width 361 height 33
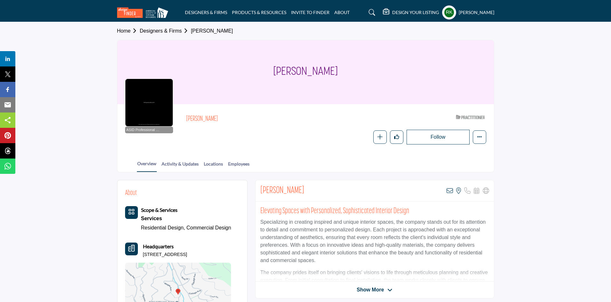
copy h2 "Jessica Esquivel"
drag, startPoint x: 181, startPoint y: 116, endPoint x: 235, endPoint y: 119, distance: 53.6
click at [235, 119] on div "ASID Professional Practitioner ASID Professional Practitioners have successfull…" at bounding box center [305, 128] width 361 height 33
click at [447, 192] on icon at bounding box center [450, 191] width 6 height 6
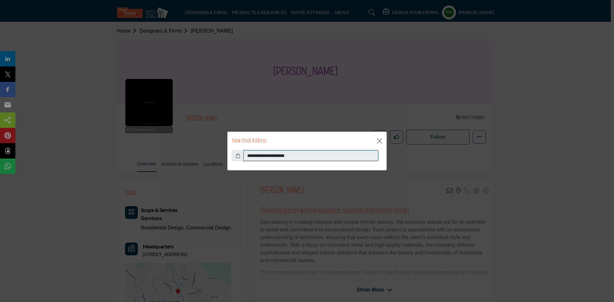
drag, startPoint x: 246, startPoint y: 156, endPoint x: 303, endPoint y: 163, distance: 56.6
click at [303, 163] on div "**********" at bounding box center [307, 160] width 159 height 20
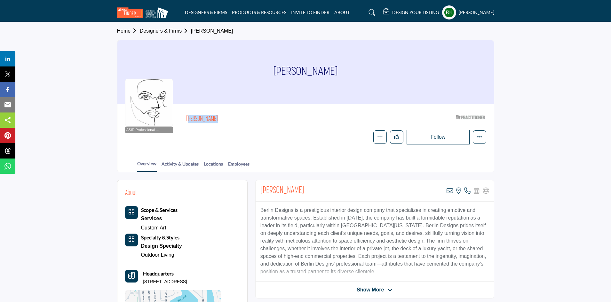
copy h2 "Dalia Berlin"
drag, startPoint x: 184, startPoint y: 120, endPoint x: 222, endPoint y: 120, distance: 38.1
click at [222, 120] on div "ASID Professional Practitioner ASID Professional Practitioners have successfull…" at bounding box center [305, 128] width 361 height 33
click at [449, 191] on icon at bounding box center [450, 191] width 6 height 6
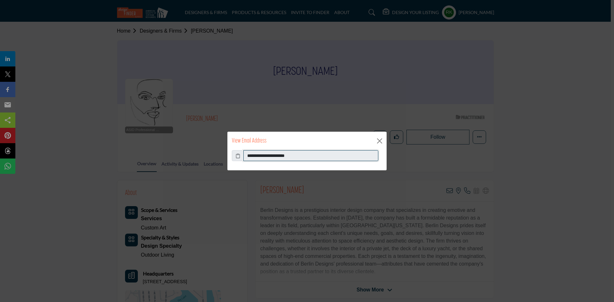
drag, startPoint x: 247, startPoint y: 158, endPoint x: 303, endPoint y: 159, distance: 55.7
click at [303, 159] on input "**********" at bounding box center [311, 155] width 135 height 11
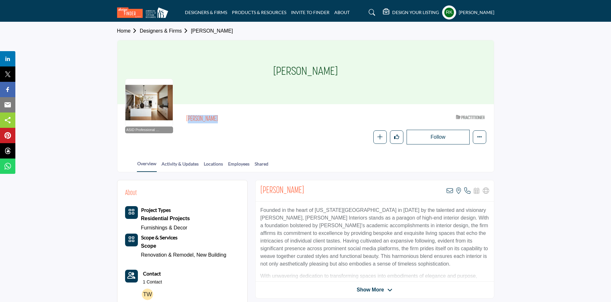
copy h2 "[PERSON_NAME]"
drag, startPoint x: 186, startPoint y: 118, endPoint x: 233, endPoint y: 118, distance: 46.4
click at [233, 118] on h2 "[PERSON_NAME]" at bounding box center [274, 119] width 176 height 8
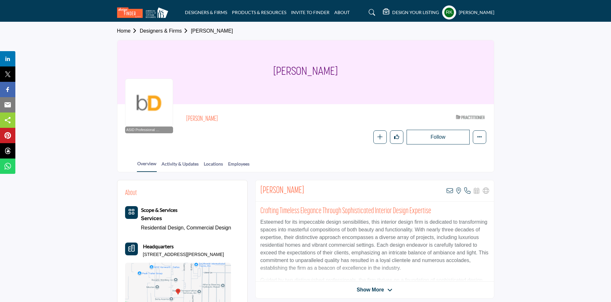
copy h2 "Anthony Waters"
drag, startPoint x: 186, startPoint y: 121, endPoint x: 240, endPoint y: 117, distance: 53.9
click at [240, 117] on h2 "Anthony Waters" at bounding box center [274, 119] width 176 height 8
click at [450, 191] on icon at bounding box center [450, 191] width 6 height 6
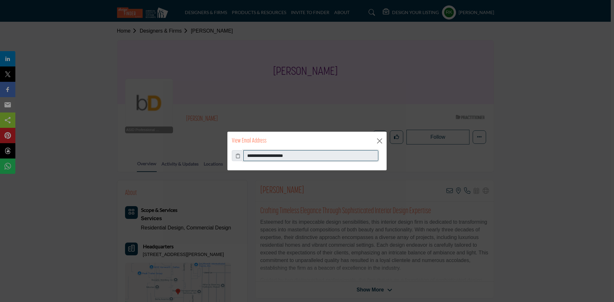
drag, startPoint x: 247, startPoint y: 154, endPoint x: 302, endPoint y: 158, distance: 55.2
click at [302, 158] on input "**********" at bounding box center [311, 155] width 135 height 11
click at [382, 141] on button "Close" at bounding box center [380, 141] width 10 height 10
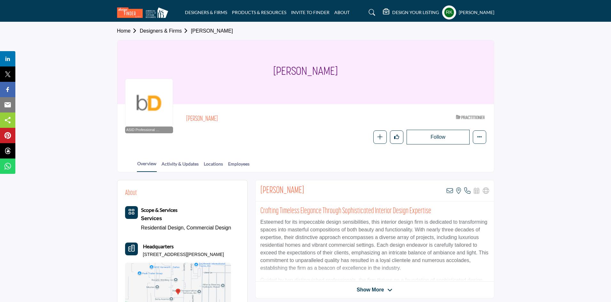
copy h2 "Anthony Waters"
drag, startPoint x: 185, startPoint y: 118, endPoint x: 218, endPoint y: 116, distance: 33.3
click at [218, 116] on div "ASID Professional Practitioner ASID Professional Practitioners have successfull…" at bounding box center [305, 128] width 361 height 33
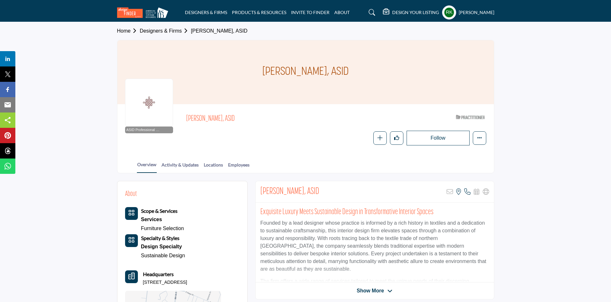
copy span "[PERSON_NAME]"
drag, startPoint x: 187, startPoint y: 119, endPoint x: 215, endPoint y: 124, distance: 29.2
click at [215, 124] on span "[PERSON_NAME], ASID" at bounding box center [258, 119] width 144 height 11
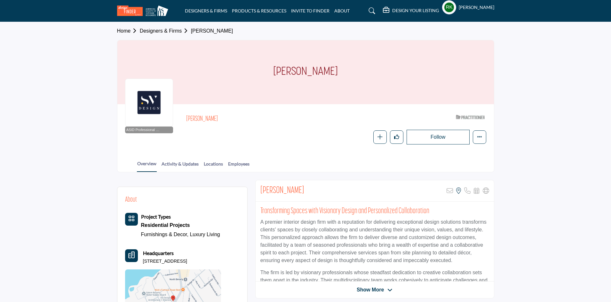
drag, startPoint x: 187, startPoint y: 116, endPoint x: 266, endPoint y: 240, distance: 146.6
click at [225, 117] on div "ASID Professional Practitioner ASID Professional Practitioners have successfull…" at bounding box center [305, 128] width 361 height 33
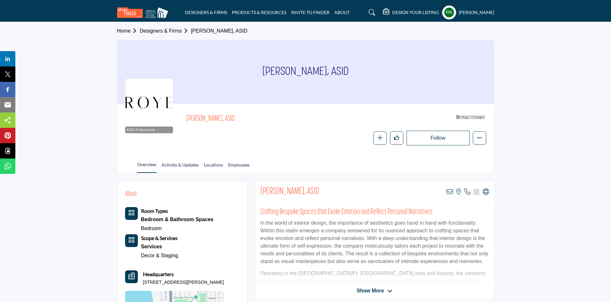
copy span "[PERSON_NAME]"
drag, startPoint x: 184, startPoint y: 117, endPoint x: 228, endPoint y: 125, distance: 44.6
click at [228, 125] on div "ASID Professional Practitioner ASID Professional Practitioners have successfull…" at bounding box center [305, 129] width 361 height 34
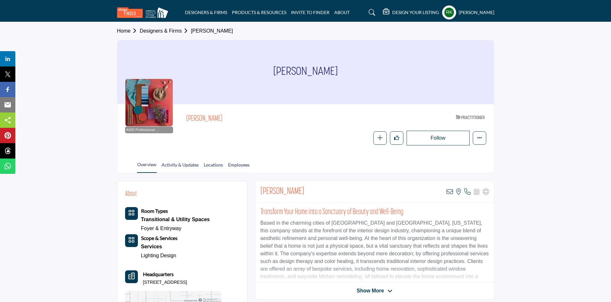
copy span "[PERSON_NAME]"
drag, startPoint x: 188, startPoint y: 117, endPoint x: 235, endPoint y: 122, distance: 47.3
click at [235, 122] on span "[PERSON_NAME]" at bounding box center [258, 119] width 144 height 11
copy span "Jeanette Chasworth"
drag, startPoint x: 213, startPoint y: 121, endPoint x: 242, endPoint y: 126, distance: 29.1
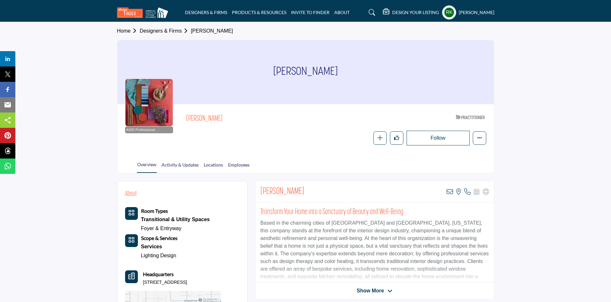
click at [242, 126] on div "ASID Professional Practitioner ASID Professional Practitioners have successfull…" at bounding box center [305, 129] width 361 height 34
click at [448, 195] on icon at bounding box center [450, 192] width 6 height 6
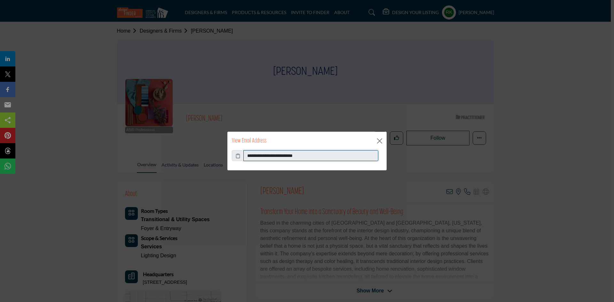
drag, startPoint x: 246, startPoint y: 154, endPoint x: 343, endPoint y: 153, distance: 97.3
click at [343, 153] on input "**********" at bounding box center [311, 155] width 135 height 11
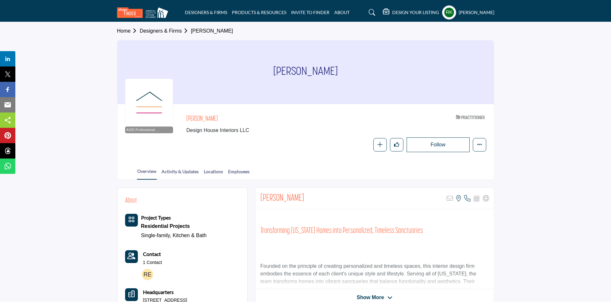
drag, startPoint x: 188, startPoint y: 118, endPoint x: 227, endPoint y: 120, distance: 39.4
click at [227, 120] on h2 "Ramona Eldridge" at bounding box center [274, 119] width 176 height 8
click at [201, 121] on h2 "Ramona Eldridge" at bounding box center [274, 119] width 176 height 8
copy h2 "Ramona Eldridge"
drag, startPoint x: 181, startPoint y: 119, endPoint x: 236, endPoint y: 118, distance: 54.7
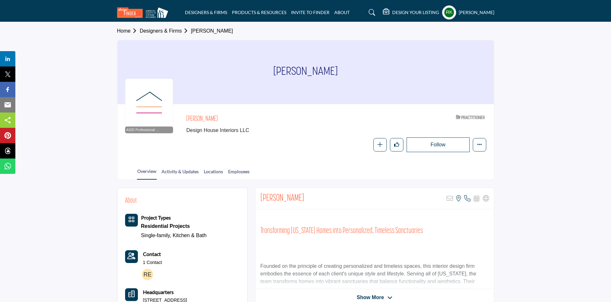
click at [236, 118] on div "ASID Professional Practitioner ASID Professional Practitioners have successfull…" at bounding box center [305, 132] width 361 height 40
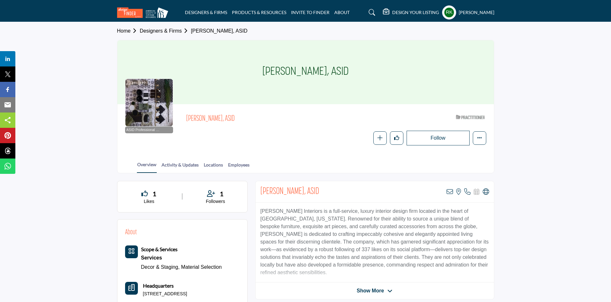
drag, startPoint x: 270, startPoint y: 72, endPoint x: 314, endPoint y: 70, distance: 43.9
click at [314, 70] on div "[PERSON_NAME], ASID" at bounding box center [305, 72] width 377 height 64
copy h1 "[PERSON_NAME]"
drag, startPoint x: 181, startPoint y: 120, endPoint x: 214, endPoint y: 123, distance: 33.1
click at [214, 123] on div "ASID Professional Practitioner ASID Professional Practitioners have successfull…" at bounding box center [305, 129] width 361 height 34
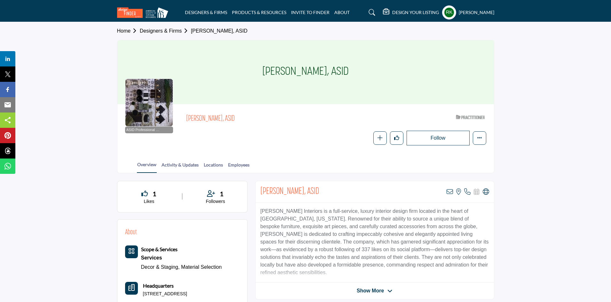
copy span "[PERSON_NAME]"
click at [486, 193] on icon at bounding box center [486, 192] width 6 height 6
click at [449, 189] on icon at bounding box center [450, 192] width 6 height 6
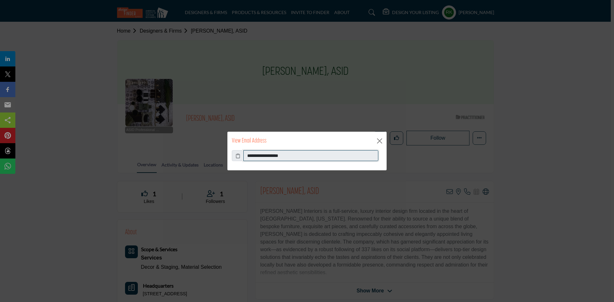
drag, startPoint x: 245, startPoint y: 157, endPoint x: 316, endPoint y: 170, distance: 71.8
click at [316, 170] on div "**********" at bounding box center [307, 160] width 159 height 20
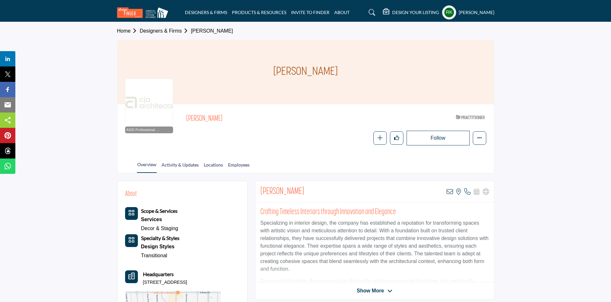
copy span "[PERSON_NAME]"
drag, startPoint x: 183, startPoint y: 121, endPoint x: 243, endPoint y: 120, distance: 60.2
click at [243, 120] on div "ASID Professional Practitioner ASID Professional Practitioners have successfull…" at bounding box center [305, 129] width 361 height 34
click at [451, 191] on icon at bounding box center [450, 192] width 6 height 6
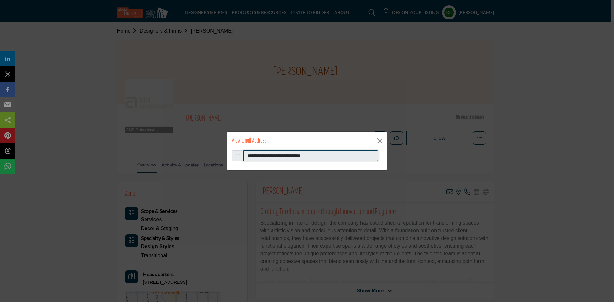
drag, startPoint x: 248, startPoint y: 156, endPoint x: 345, endPoint y: 158, distance: 97.6
click at [345, 158] on input "**********" at bounding box center [311, 155] width 135 height 11
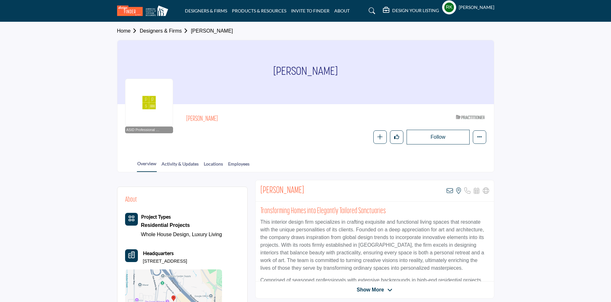
copy h2 "Amanda Morris"
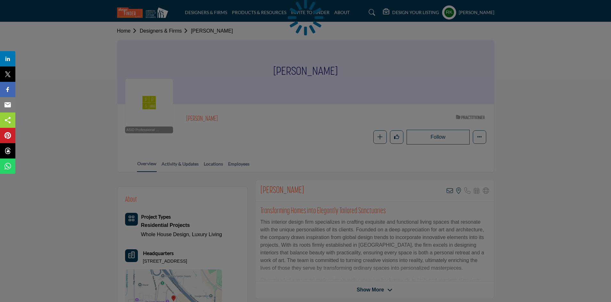
drag, startPoint x: 187, startPoint y: 121, endPoint x: 239, endPoint y: 123, distance: 52.5
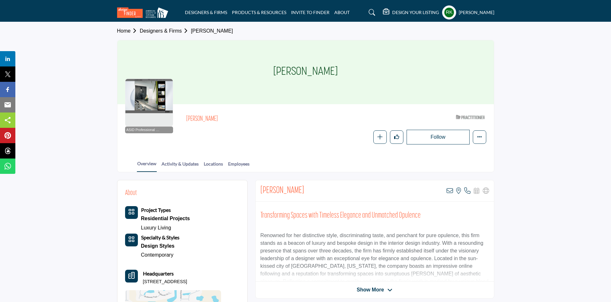
copy h2 "Alexandra Karram"
drag, startPoint x: 181, startPoint y: 116, endPoint x: 242, endPoint y: 124, distance: 60.7
click at [242, 124] on div "ASID Professional Practitioner ASID Professional Practitioners have successfull…" at bounding box center [305, 128] width 361 height 33
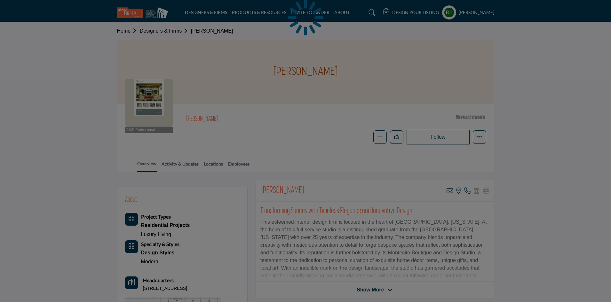
click at [239, 119] on div at bounding box center [305, 151] width 611 height 302
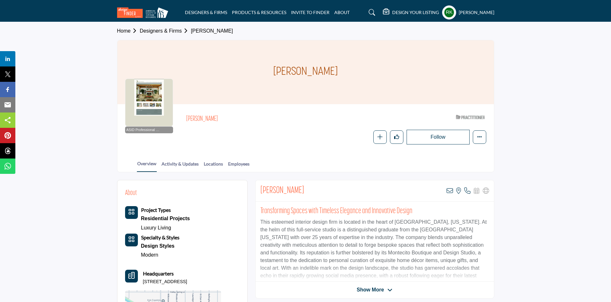
drag, startPoint x: 188, startPoint y: 121, endPoint x: 243, endPoint y: 123, distance: 55.4
click at [243, 123] on h2 "[PERSON_NAME]" at bounding box center [274, 119] width 176 height 8
click at [229, 122] on h2 "Kathryne Dahlman" at bounding box center [274, 119] width 176 height 8
copy h2 "Kathryne Dahlman"
drag, startPoint x: 182, startPoint y: 116, endPoint x: 265, endPoint y: 117, distance: 82.9
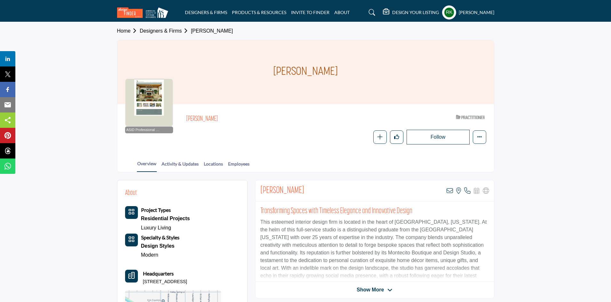
click at [265, 117] on div "ASID Professional Practitioner ASID Professional Practitioners have successfull…" at bounding box center [305, 128] width 361 height 33
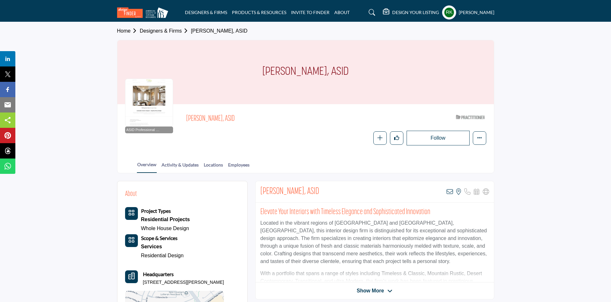
drag, startPoint x: 185, startPoint y: 117, endPoint x: 215, endPoint y: 118, distance: 30.8
click at [215, 118] on div "ASID Professional Practitioner ASID Professional Practitioners have successfull…" at bounding box center [305, 129] width 361 height 34
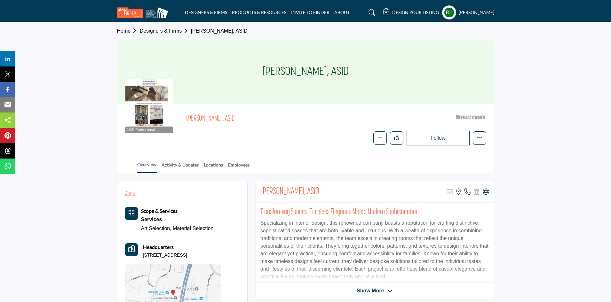
drag, startPoint x: 185, startPoint y: 118, endPoint x: 229, endPoint y: 116, distance: 44.2
click at [229, 116] on div "ASID Professional Practitioner ASID Professional Practitioners have successfull…" at bounding box center [305, 129] width 361 height 34
copy span "Courtney Cuschieri"
click at [488, 192] on icon at bounding box center [486, 192] width 6 height 6
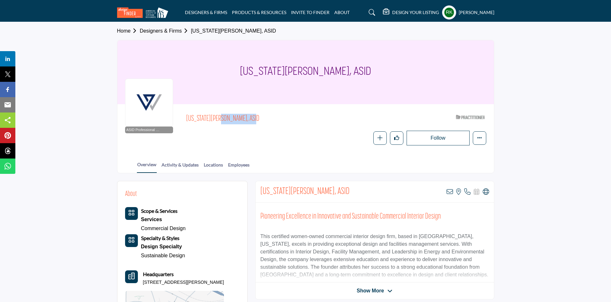
copy span "[US_STATE][PERSON_NAME]"
drag, startPoint x: 184, startPoint y: 121, endPoint x: 218, endPoint y: 120, distance: 34.6
click at [218, 120] on div "ASID Professional Practitioner ASID Professional Practitioners have successfull…" at bounding box center [305, 129] width 361 height 34
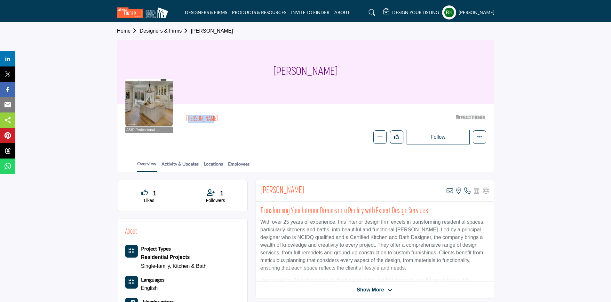
copy h2 "Gail Diehl"
drag, startPoint x: 185, startPoint y: 120, endPoint x: 205, endPoint y: 121, distance: 20.8
click at [205, 121] on div "ASID Professional Practitioner ASID Professional Practitioners have successfull…" at bounding box center [305, 128] width 361 height 33
click at [451, 195] on div "Gail Diehl View email address of this listing View the location of this listing…" at bounding box center [375, 190] width 238 height 21
click at [447, 194] on icon at bounding box center [450, 191] width 6 height 6
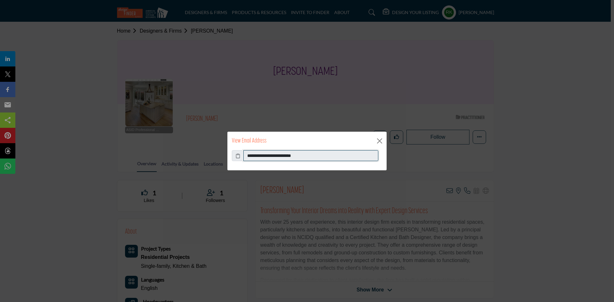
drag, startPoint x: 246, startPoint y: 159, endPoint x: 310, endPoint y: 166, distance: 65.0
click at [310, 166] on div "**********" at bounding box center [307, 160] width 159 height 20
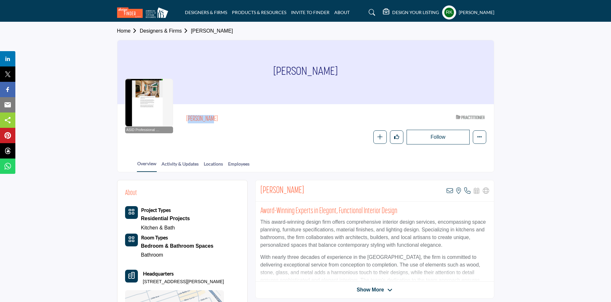
copy h2 "[PERSON_NAME]"
drag, startPoint x: 177, startPoint y: 123, endPoint x: 209, endPoint y: 126, distance: 32.2
click at [209, 126] on div "ASID Professional Practitioner ASID Professional Practitioners have successfull…" at bounding box center [305, 128] width 361 height 33
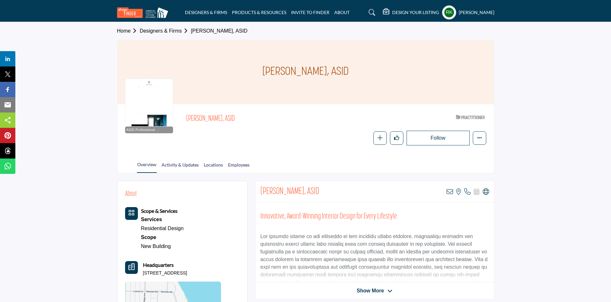
drag, startPoint x: 183, startPoint y: 115, endPoint x: 221, endPoint y: 123, distance: 39.5
click at [221, 123] on div "ASID Professional Practitioner ASID Professional Practitioners have successfull…" at bounding box center [305, 129] width 361 height 34
copy span "Yamini Hingorani"
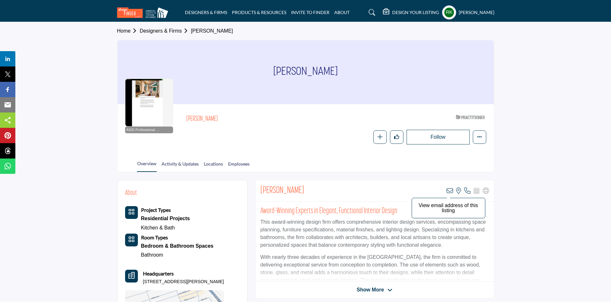
click at [449, 191] on icon at bounding box center [450, 191] width 6 height 6
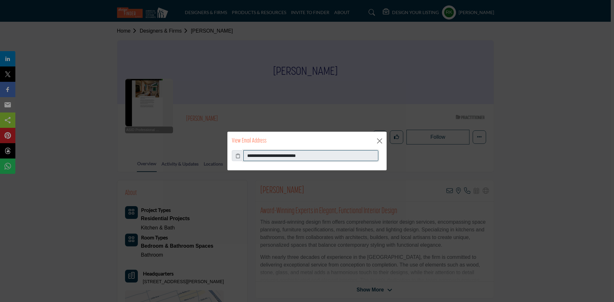
drag, startPoint x: 244, startPoint y: 159, endPoint x: 324, endPoint y: 165, distance: 80.6
click at [324, 165] on div "**********" at bounding box center [307, 160] width 159 height 20
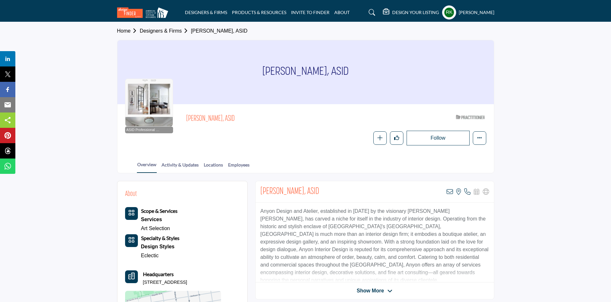
drag, startPoint x: 186, startPoint y: 116, endPoint x: 217, endPoint y: 118, distance: 31.1
click at [217, 118] on div "ASID Professional Practitioner ASID Professional Practitioners have successfull…" at bounding box center [305, 129] width 361 height 34
copy span "[PERSON_NAME]"
click at [450, 192] on icon at bounding box center [450, 192] width 6 height 6
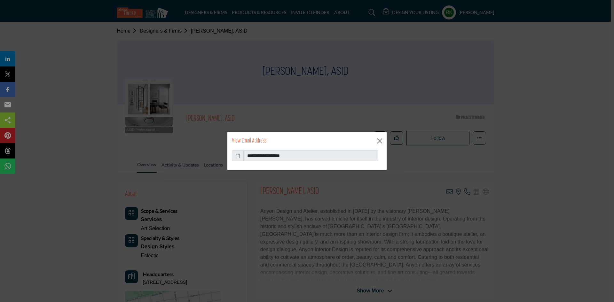
drag, startPoint x: 241, startPoint y: 156, endPoint x: 290, endPoint y: 158, distance: 48.4
click at [290, 158] on div "**********" at bounding box center [307, 155] width 150 height 11
drag, startPoint x: 246, startPoint y: 157, endPoint x: 311, endPoint y: 156, distance: 65.0
click at [311, 156] on input "**********" at bounding box center [311, 155] width 135 height 11
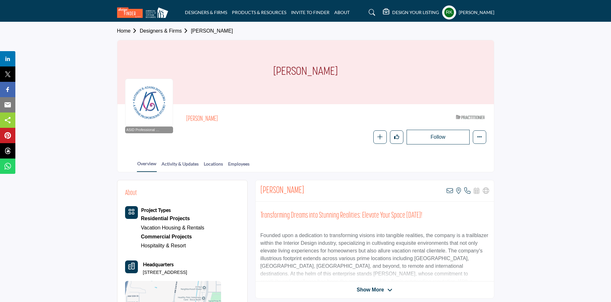
copy h2 "[PERSON_NAME]"
drag, startPoint x: 189, startPoint y: 116, endPoint x: 215, endPoint y: 116, distance: 26.2
click at [215, 116] on div "ASID Professional Practitioner ASID Professional Practitioners have successfull…" at bounding box center [305, 128] width 361 height 33
click at [451, 192] on icon at bounding box center [450, 191] width 6 height 6
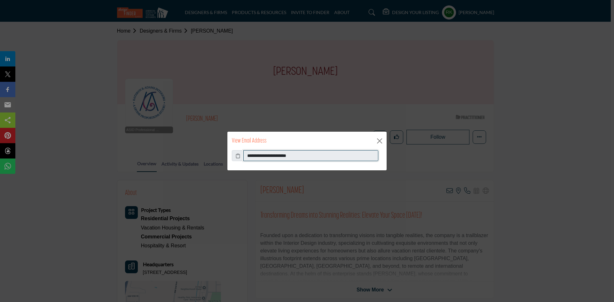
drag, startPoint x: 248, startPoint y: 156, endPoint x: 306, endPoint y: 154, distance: 57.9
click at [306, 154] on input "**********" at bounding box center [311, 155] width 135 height 11
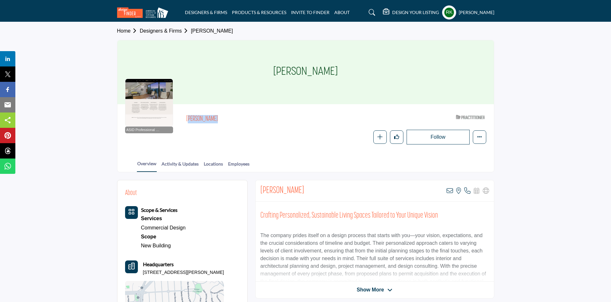
copy h2 "[PERSON_NAME]"
drag, startPoint x: 183, startPoint y: 116, endPoint x: 215, endPoint y: 117, distance: 31.7
click at [215, 117] on div "ASID Professional Practitioner ASID Professional Practitioners have successfull…" at bounding box center [305, 128] width 361 height 33
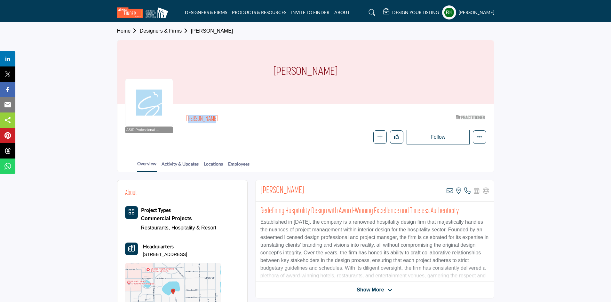
copy h2 "[PERSON_NAME]"
drag, startPoint x: 183, startPoint y: 117, endPoint x: 235, endPoint y: 127, distance: 53.5
click at [235, 127] on div "ASID Professional Practitioner ASID Professional Practitioners have successfull…" at bounding box center [305, 128] width 361 height 33
click at [453, 191] on icon at bounding box center [450, 191] width 6 height 6
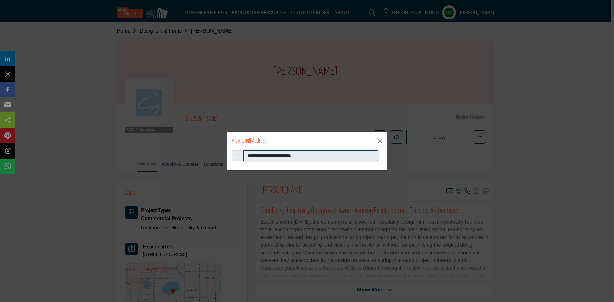
drag, startPoint x: 245, startPoint y: 158, endPoint x: 312, endPoint y: 162, distance: 66.7
click at [312, 162] on div "**********" at bounding box center [307, 160] width 159 height 20
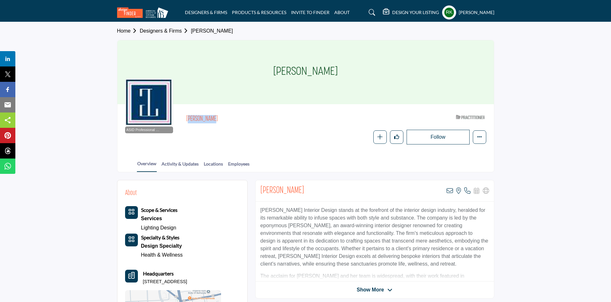
copy h2 "[PERSON_NAME]"
drag, startPoint x: 180, startPoint y: 119, endPoint x: 213, endPoint y: 119, distance: 33.3
click at [213, 119] on div "ASID Professional Practitioner ASID Professional Practitioners have successfull…" at bounding box center [305, 128] width 361 height 33
click at [446, 190] on div "[PERSON_NAME] View email address of this listing View the location of this list…" at bounding box center [375, 190] width 238 height 21
click at [449, 192] on icon at bounding box center [450, 191] width 6 height 6
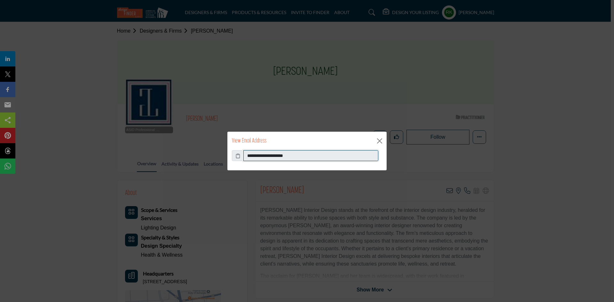
drag, startPoint x: 247, startPoint y: 156, endPoint x: 308, endPoint y: 161, distance: 62.0
click at [308, 161] on input "**********" at bounding box center [311, 155] width 135 height 11
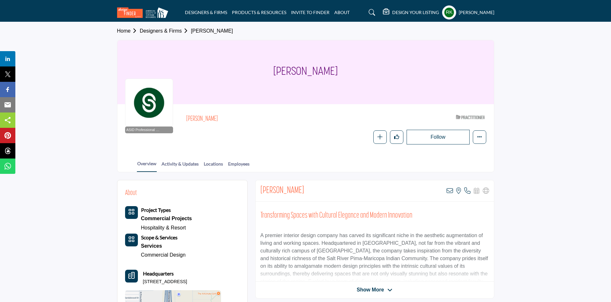
copy h2 "[PERSON_NAME]"
drag, startPoint x: 187, startPoint y: 120, endPoint x: 225, endPoint y: 122, distance: 38.8
click at [225, 122] on h2 "[PERSON_NAME]" at bounding box center [274, 119] width 176 height 8
click at [451, 189] on icon at bounding box center [450, 191] width 6 height 6
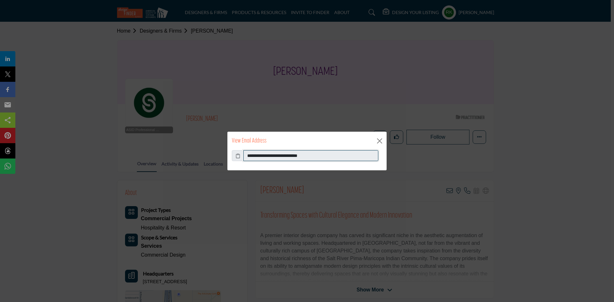
drag, startPoint x: 246, startPoint y: 155, endPoint x: 294, endPoint y: 178, distance: 53.1
click at [331, 158] on input "**********" at bounding box center [311, 155] width 135 height 11
click at [61, 172] on div "**********" at bounding box center [307, 151] width 614 height 302
